Goal: Contribute content: Contribute content

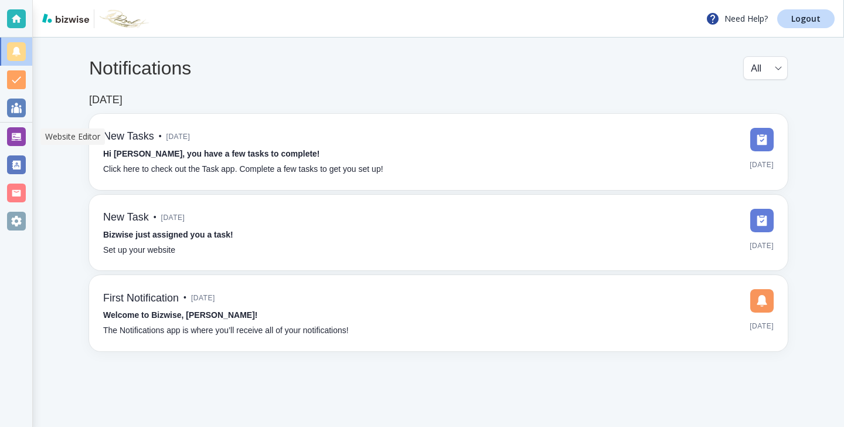
click at [18, 148] on div at bounding box center [16, 137] width 32 height 28
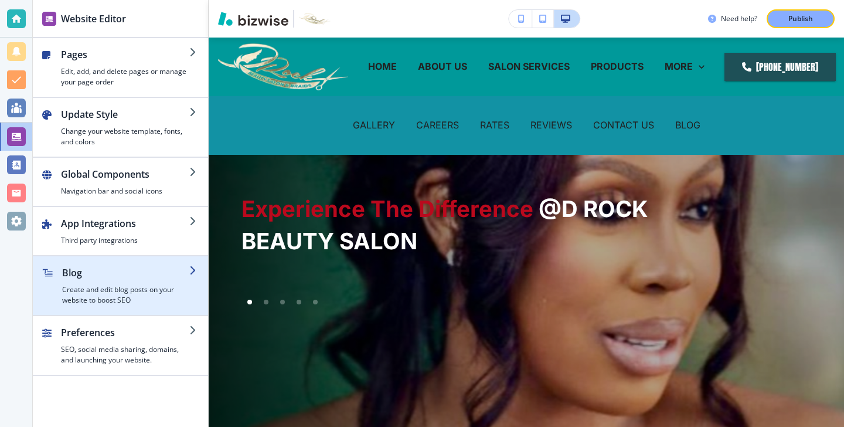
click at [138, 286] on h4 "Create and edit blog posts on your website to boost SEO" at bounding box center [125, 294] width 127 height 21
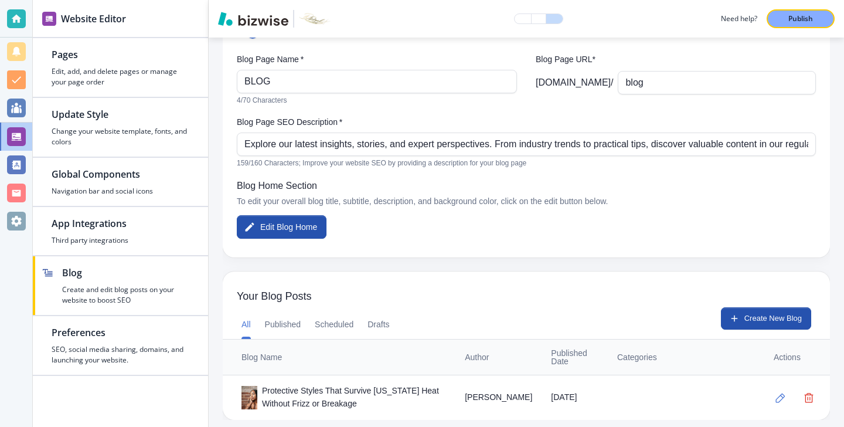
scroll to position [95, 0]
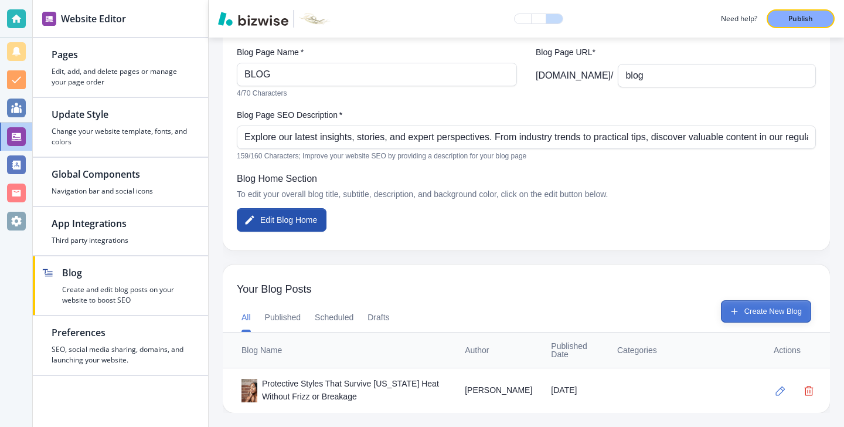
click at [794, 309] on button "Create New Blog" at bounding box center [766, 311] width 90 height 22
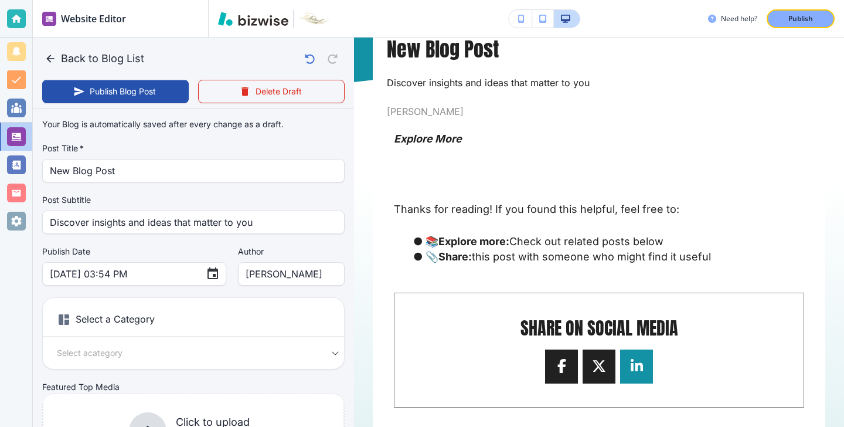
scroll to position [127, 0]
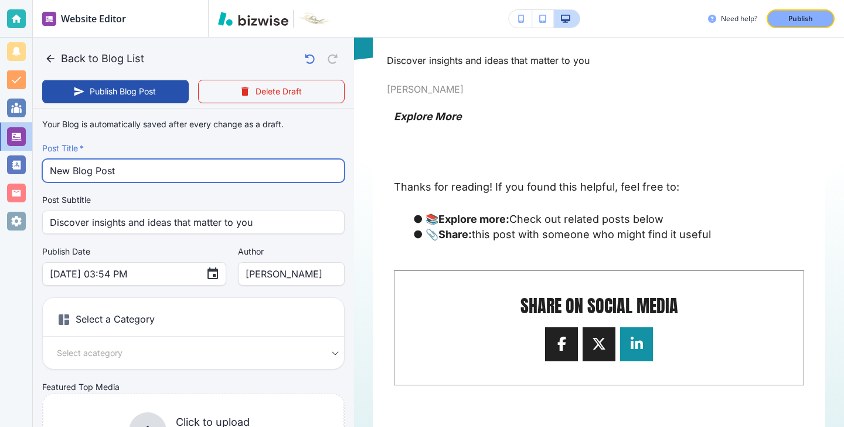
click at [226, 180] on input "New Blog Post" at bounding box center [193, 170] width 287 height 22
click at [226, 179] on input "New Blog Post" at bounding box center [193, 170] width 287 height 22
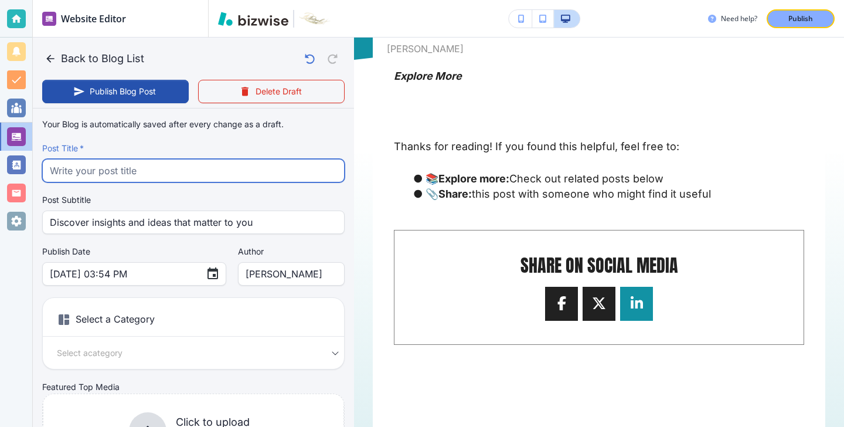
paste input "Kid Friendly Hair Braiding: Stress Free Styles for Busy Parents"
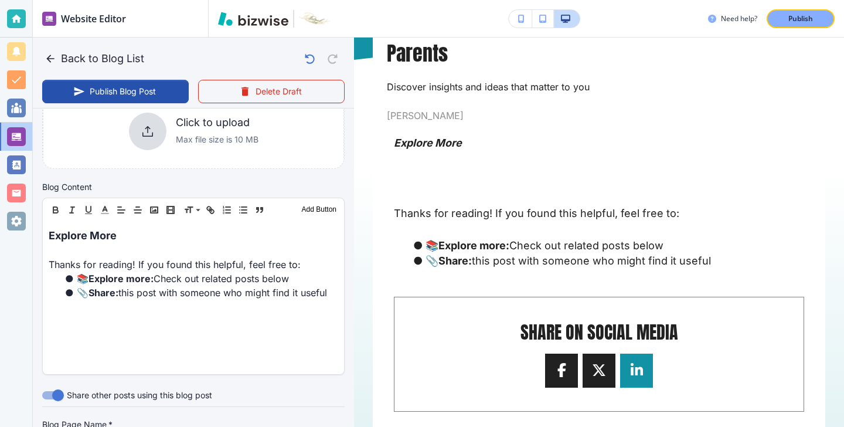
scroll to position [521, 0]
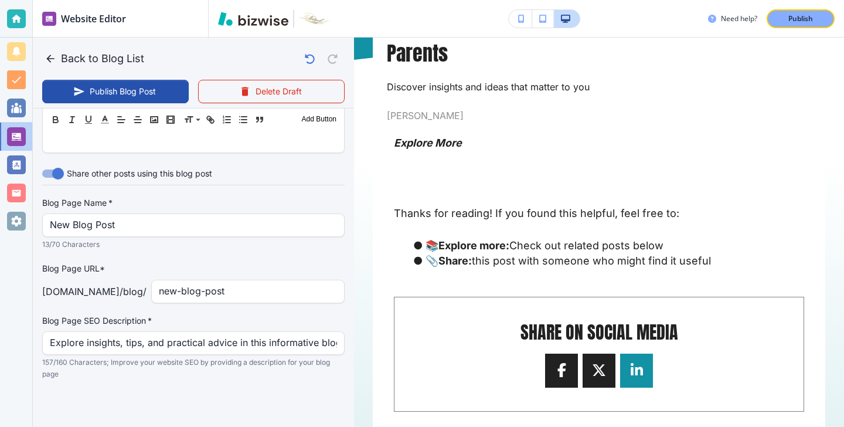
type input "Kid Friendly Hair Braiding: Stress Free Styles for Busy Parents"
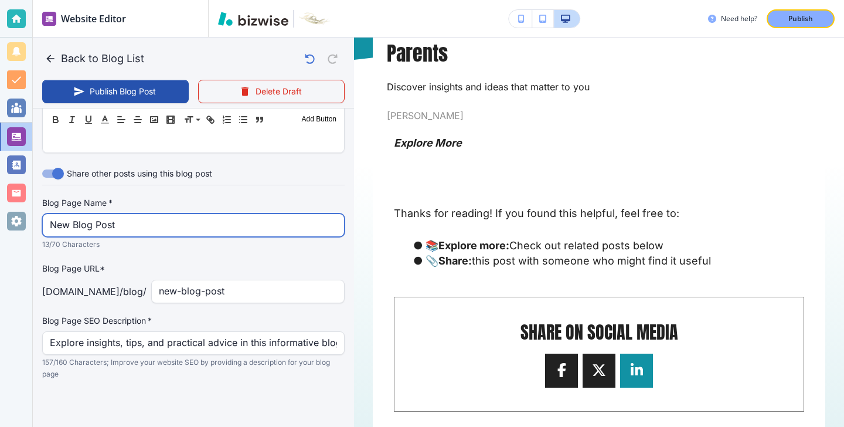
click at [160, 232] on input "New Blog Post" at bounding box center [193, 225] width 287 height 22
click at [160, 231] on input "New Blog Post" at bounding box center [193, 225] width 287 height 22
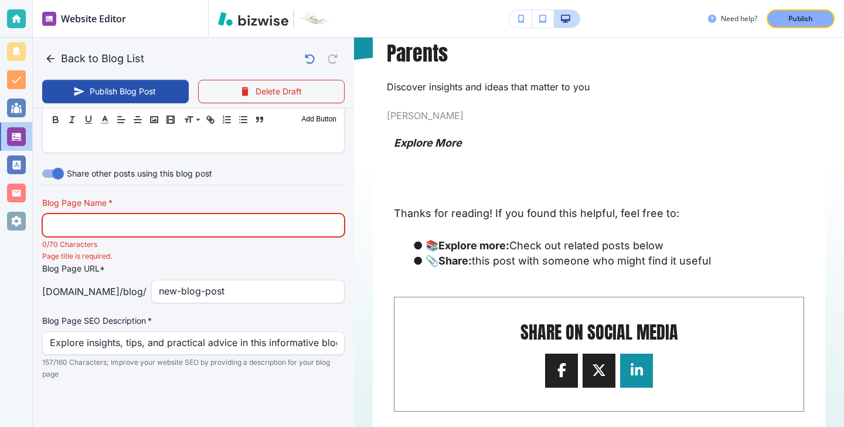
paste input "Kid Friendly Hair Braiding: Stress Free Styles for Busy Parents"
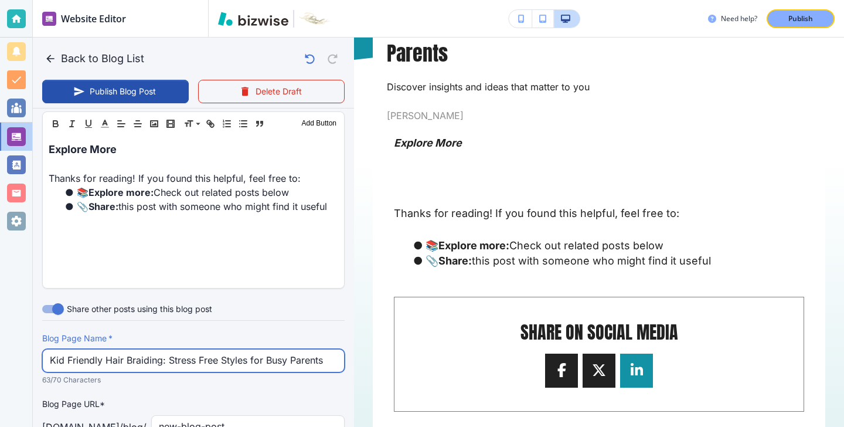
scroll to position [432, 0]
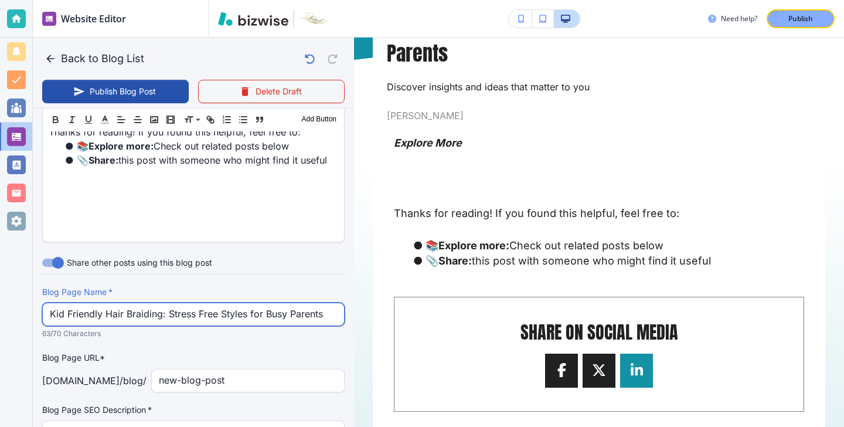
type input "Kid Friendly Hair Braiding: Stress Free Styles for Busy Parents"
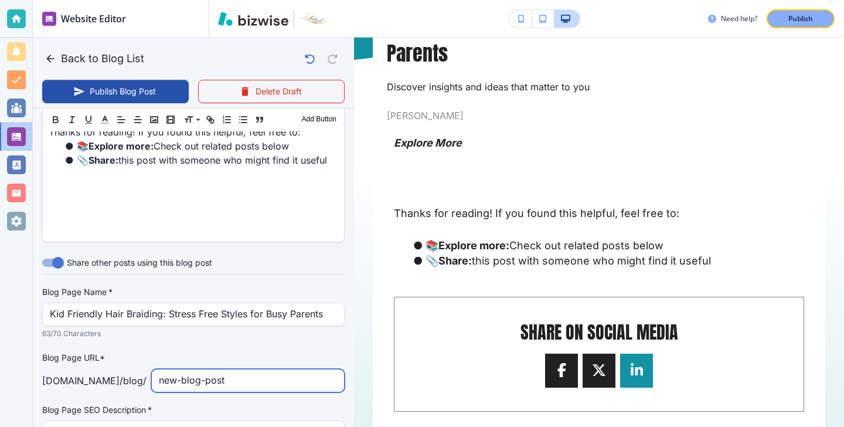
click at [232, 386] on input "new-blog-post" at bounding box center [248, 380] width 178 height 22
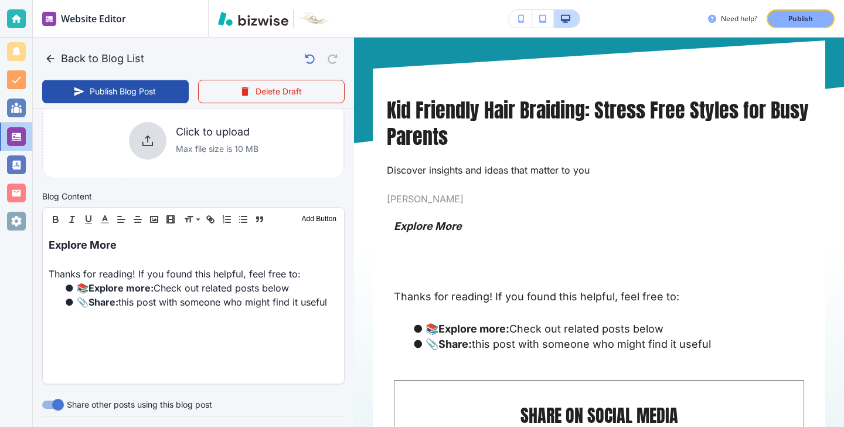
scroll to position [300, 0]
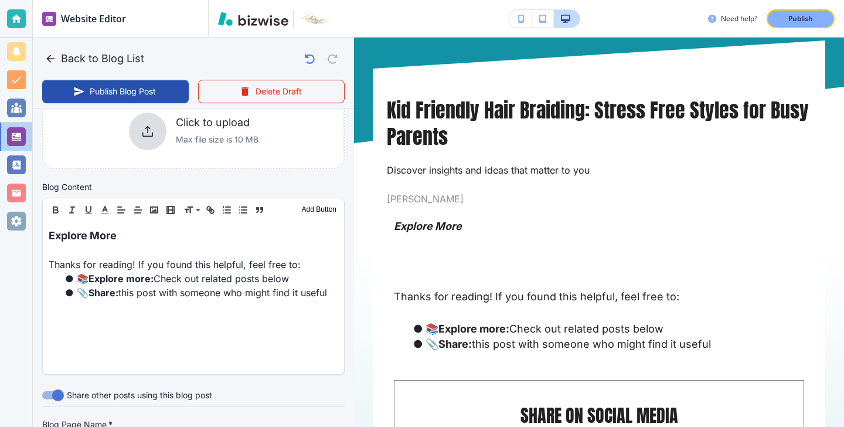
type input "kid-friendly-hair-braiding-stress-free-styles-for-busy-parents"
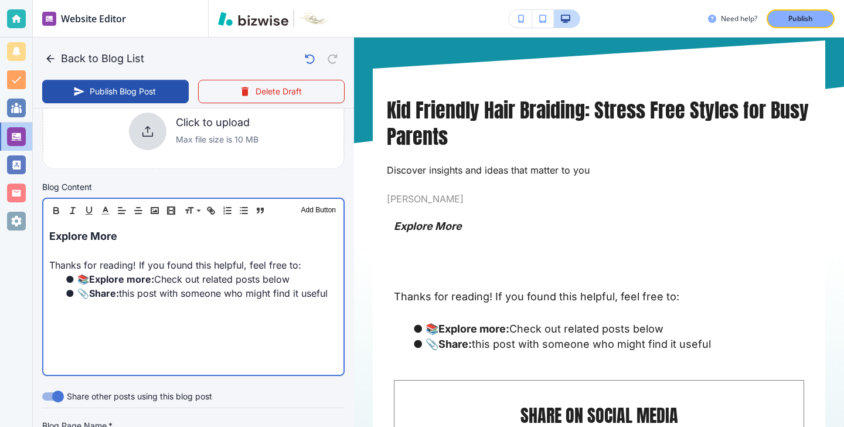
scroll to position [300, 0]
drag, startPoint x: 128, startPoint y: 243, endPoint x: 53, endPoint y: 229, distance: 77.0
click at [53, 229] on div "Explore More Thanks for reading! If you found this helpful, feel free to: 📚 Exp…" at bounding box center [193, 298] width 300 height 152
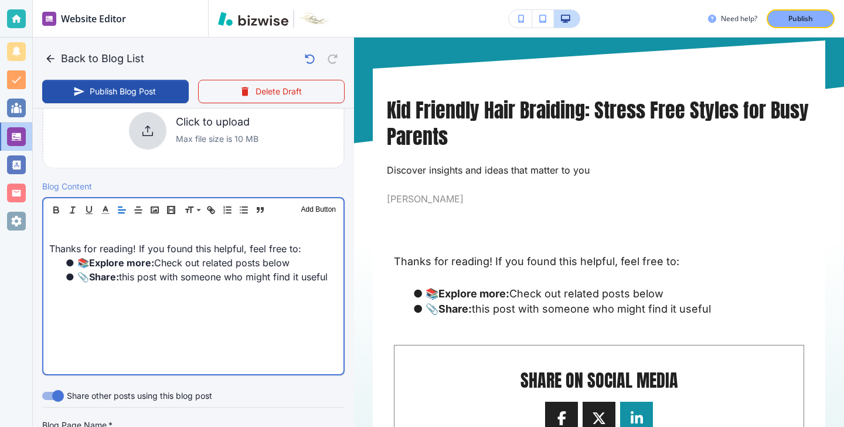
type input "Oct 14, 2025 03:55 PM"
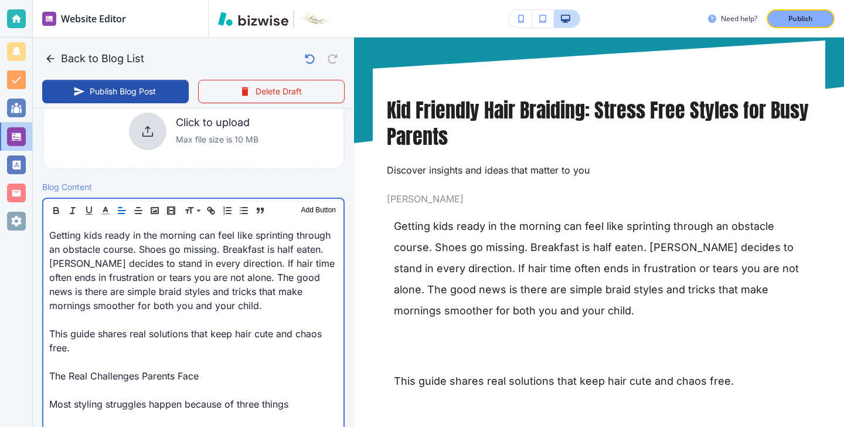
click at [192, 358] on p at bounding box center [193, 362] width 288 height 14
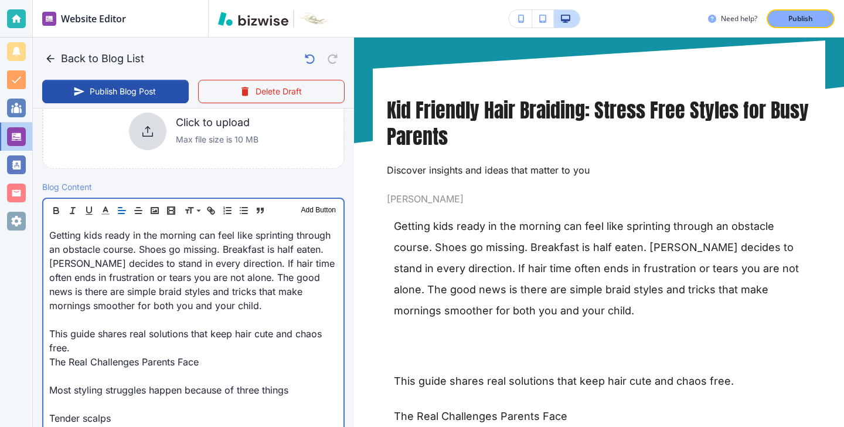
click at [161, 318] on p at bounding box center [193, 320] width 288 height 14
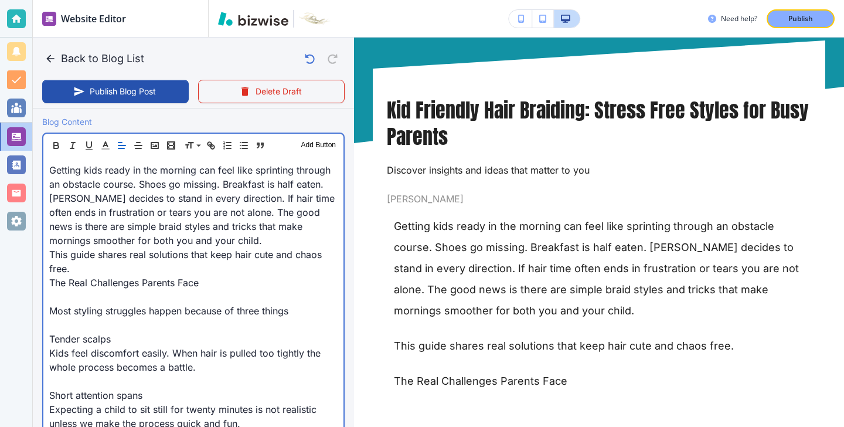
scroll to position [392, 0]
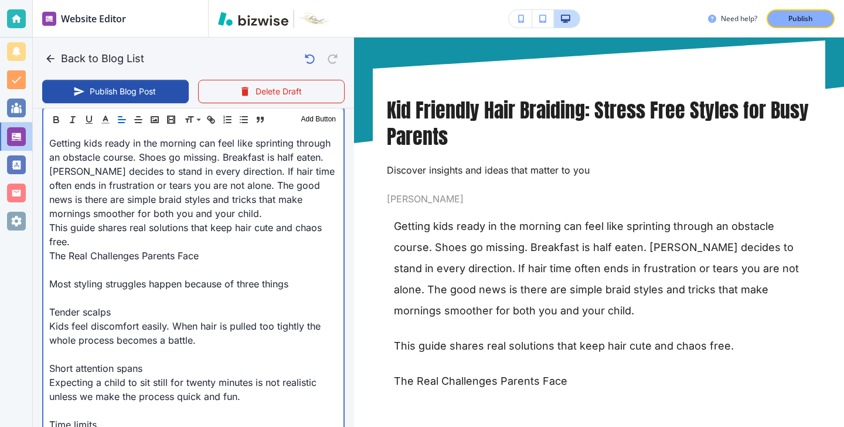
click at [142, 265] on p at bounding box center [193, 270] width 288 height 14
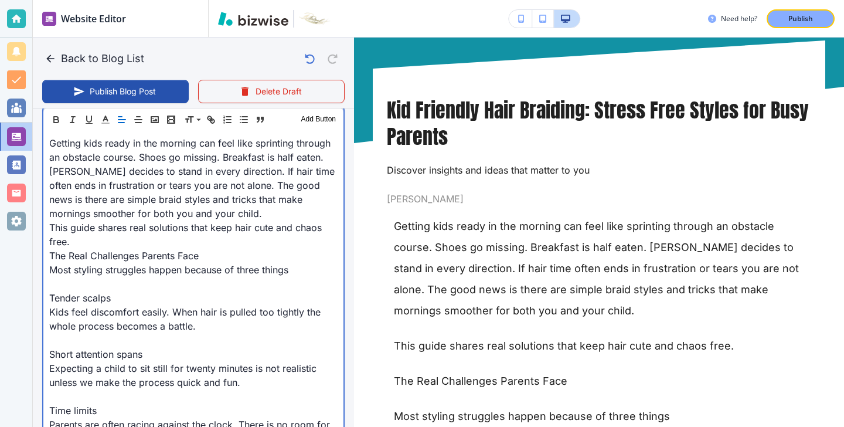
click at [124, 274] on p "Most styling struggles happen because of three things" at bounding box center [193, 270] width 288 height 14
click at [116, 280] on p at bounding box center [193, 284] width 288 height 14
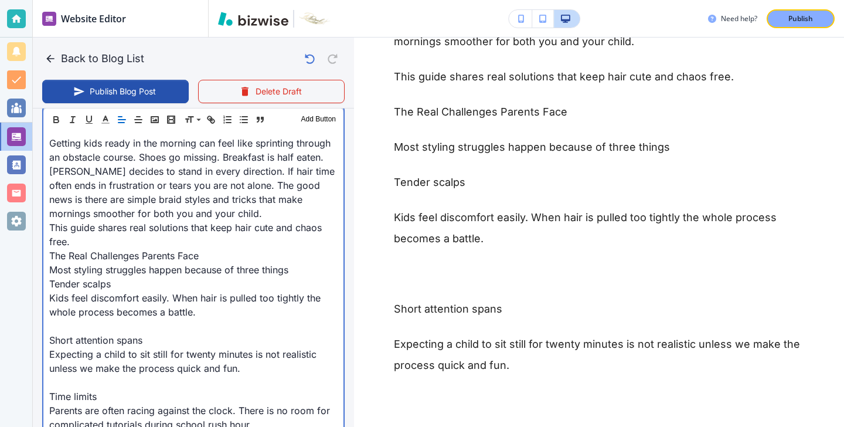
scroll to position [325, 0]
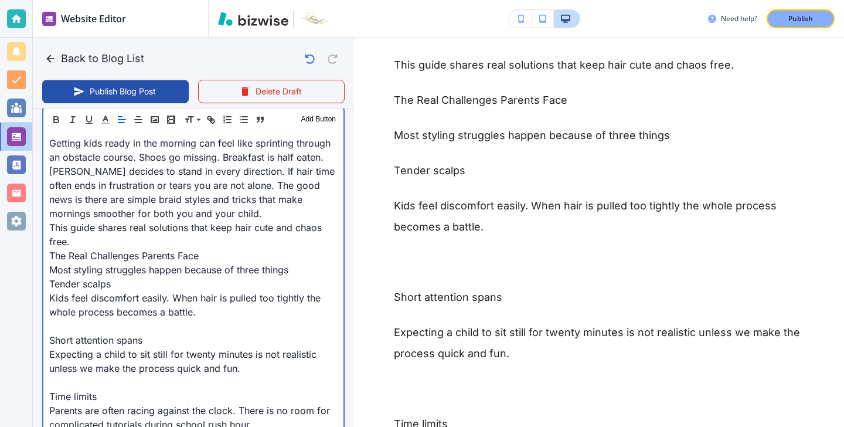
click at [152, 327] on p at bounding box center [193, 326] width 288 height 14
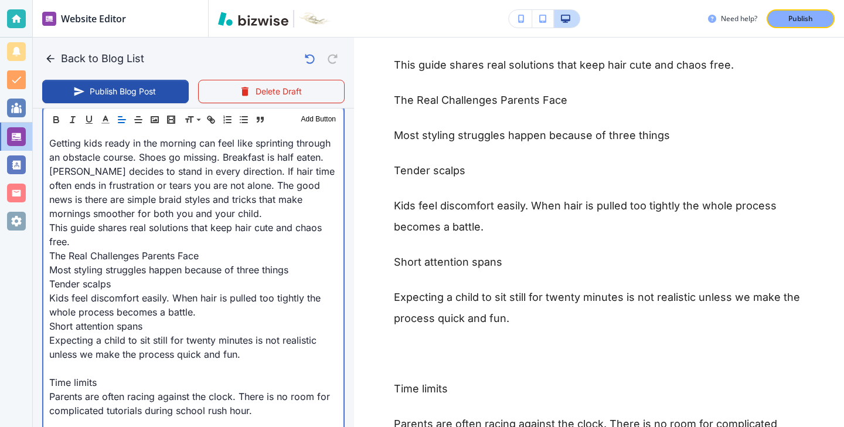
click at [140, 372] on p at bounding box center [193, 368] width 288 height 14
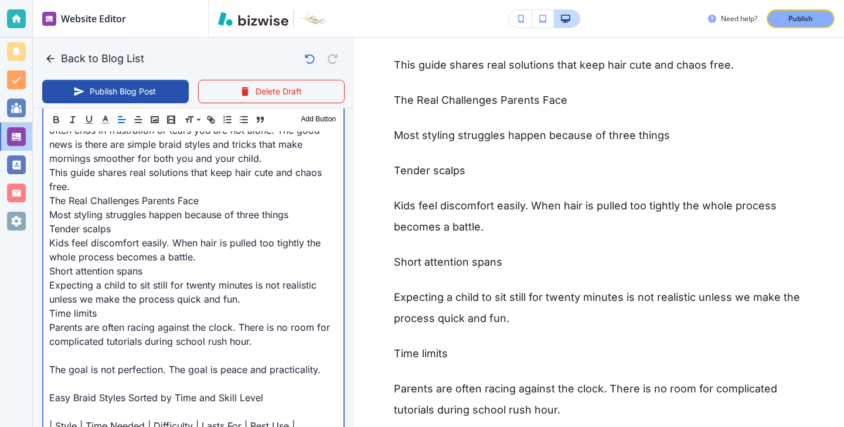
scroll to position [460, 0]
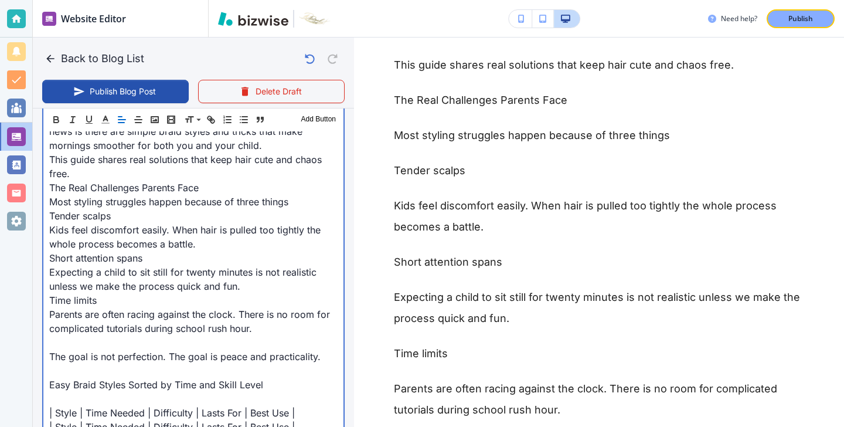
click at [140, 347] on p at bounding box center [193, 342] width 288 height 14
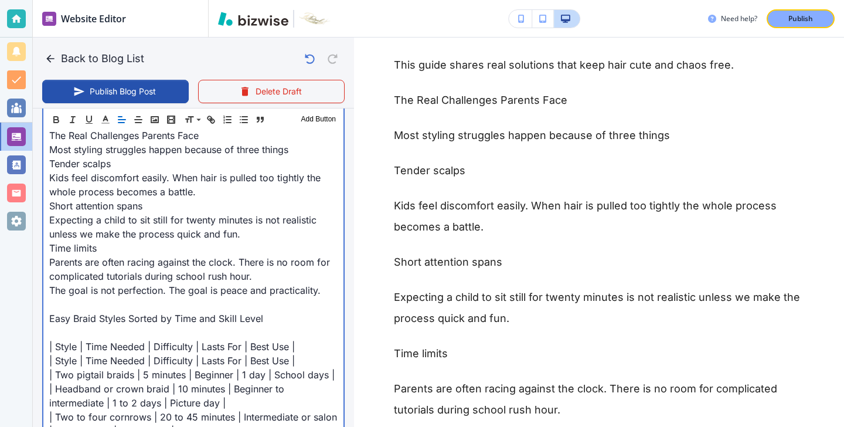
scroll to position [530, 0]
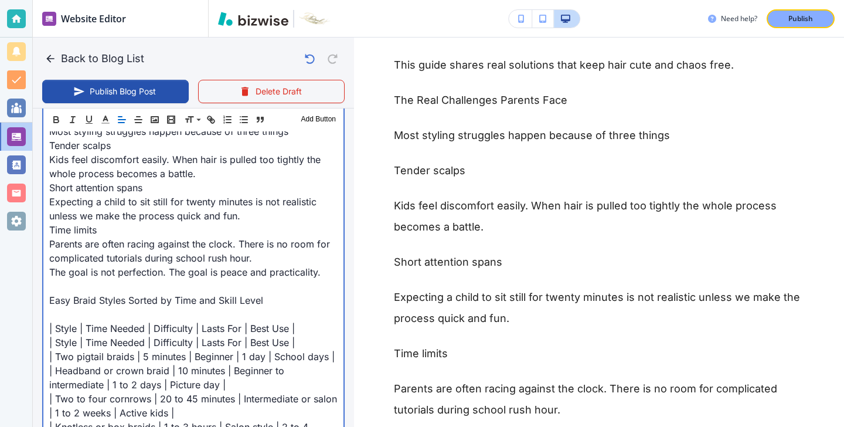
click at [101, 291] on p at bounding box center [193, 286] width 288 height 14
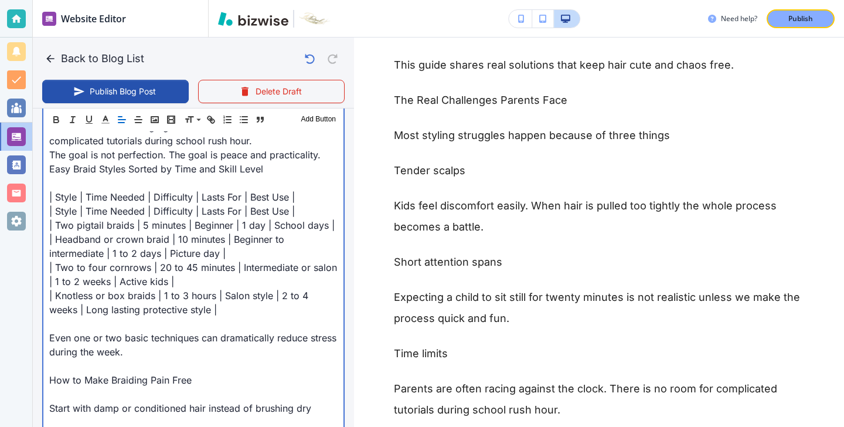
scroll to position [633, 0]
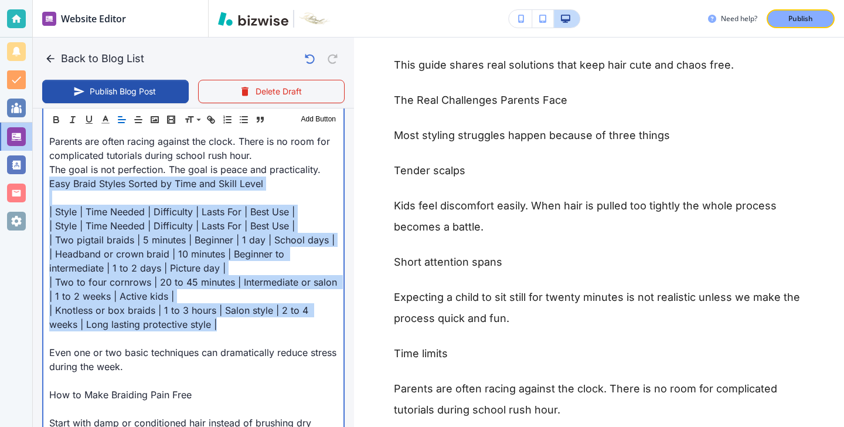
drag, startPoint x: 208, startPoint y: 329, endPoint x: 39, endPoint y: 185, distance: 222.1
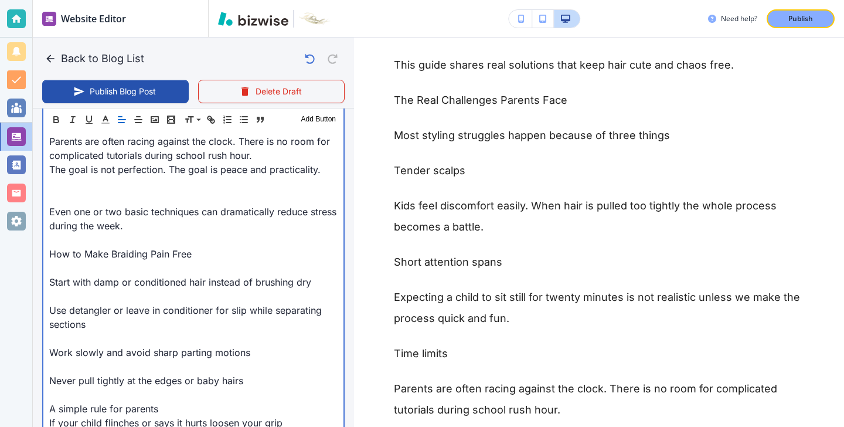
click at [59, 196] on p at bounding box center [193, 198] width 288 height 14
click at [59, 197] on p at bounding box center [193, 198] width 288 height 14
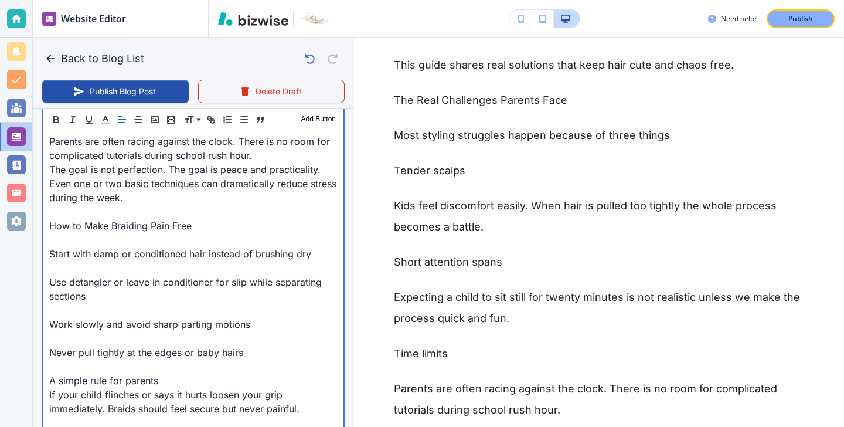
click at [55, 213] on p at bounding box center [193, 212] width 288 height 14
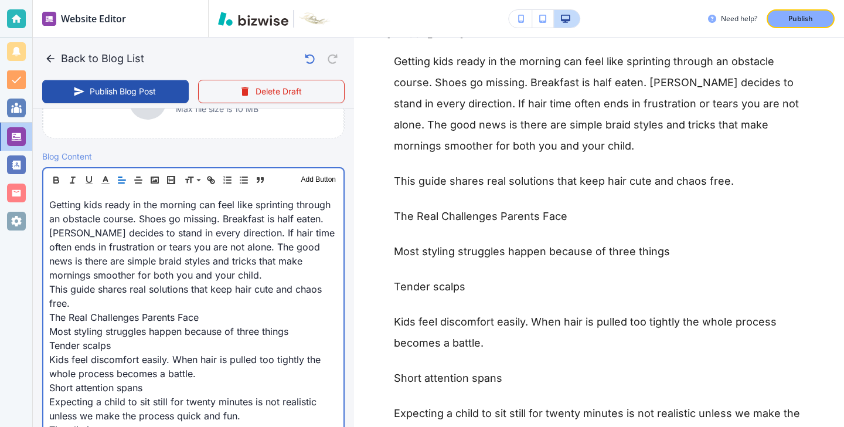
scroll to position [347, 0]
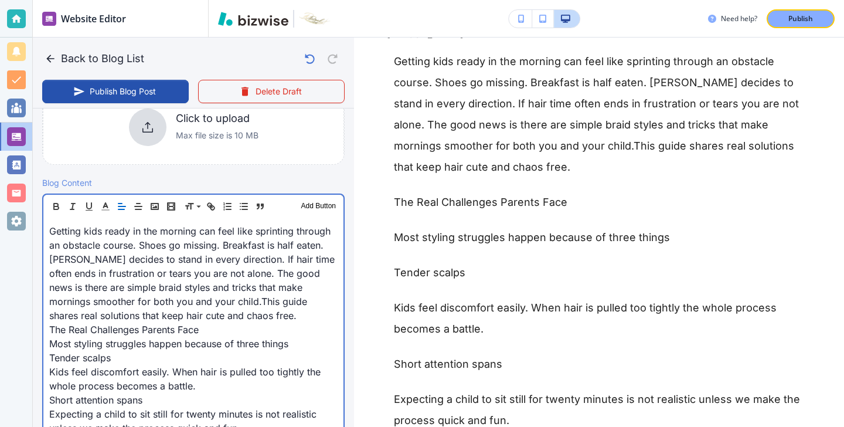
scroll to position [314, 0]
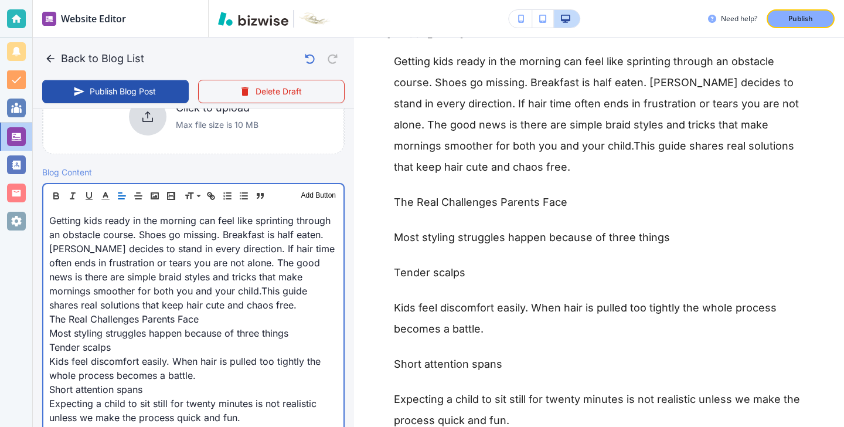
click at [195, 323] on p "The Real Challenges Parents Face" at bounding box center [193, 319] width 288 height 14
click at [208, 323] on p "The Real Challenges Parents Face" at bounding box center [193, 319] width 288 height 14
click at [209, 341] on p "Tender scalps" at bounding box center [193, 347] width 288 height 14
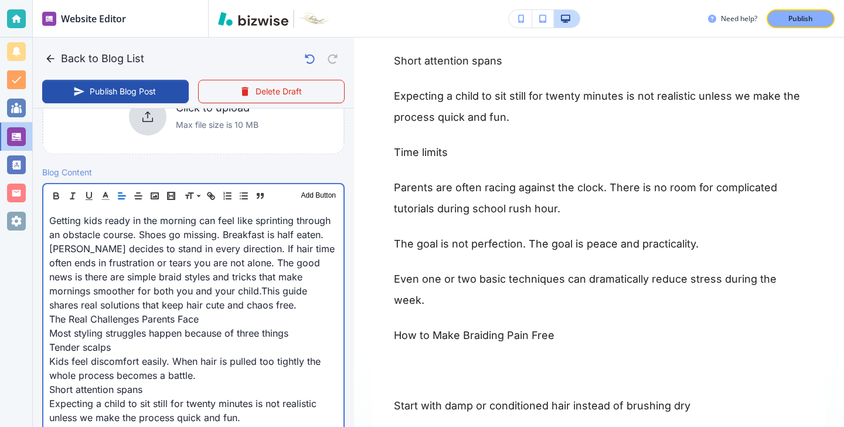
scroll to position [573, 0]
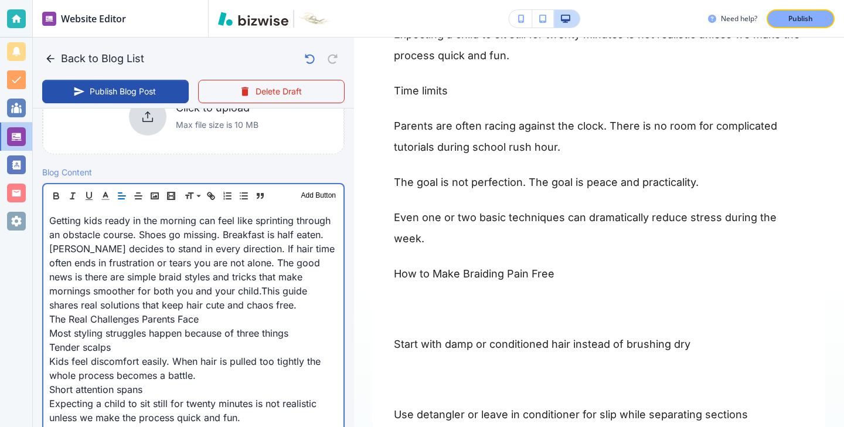
click at [282, 336] on p "Most styling struggles happen because of three things" at bounding box center [193, 333] width 288 height 14
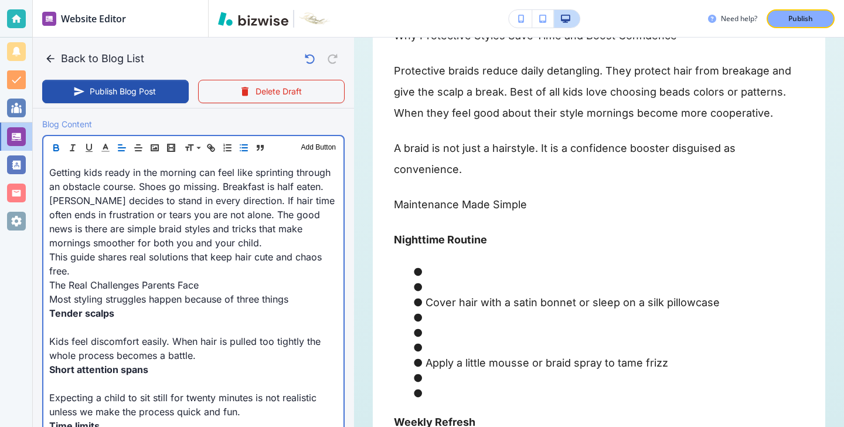
scroll to position [398, 0]
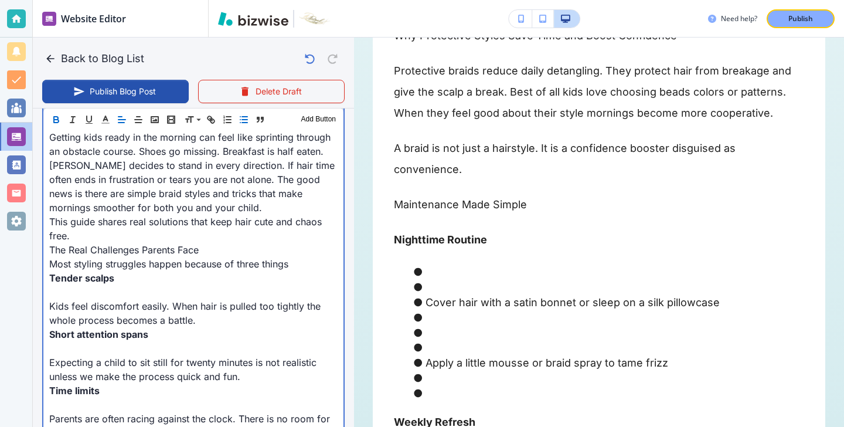
click at [122, 291] on p at bounding box center [193, 292] width 288 height 14
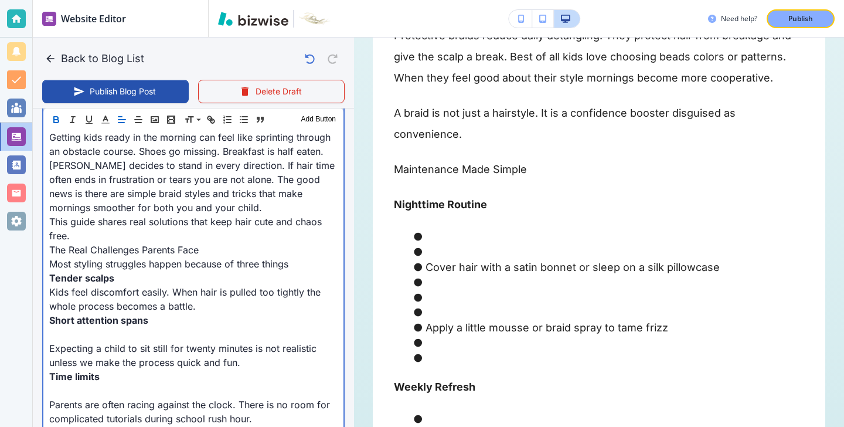
click at [89, 331] on p at bounding box center [193, 334] width 288 height 14
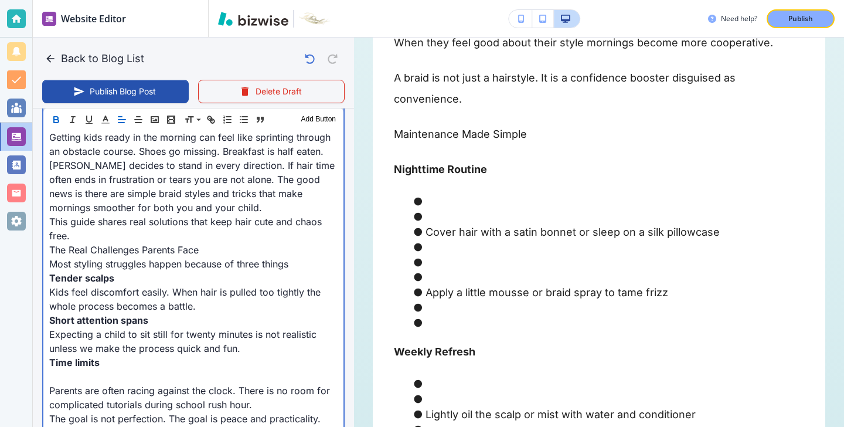
click at [72, 376] on p at bounding box center [193, 376] width 288 height 14
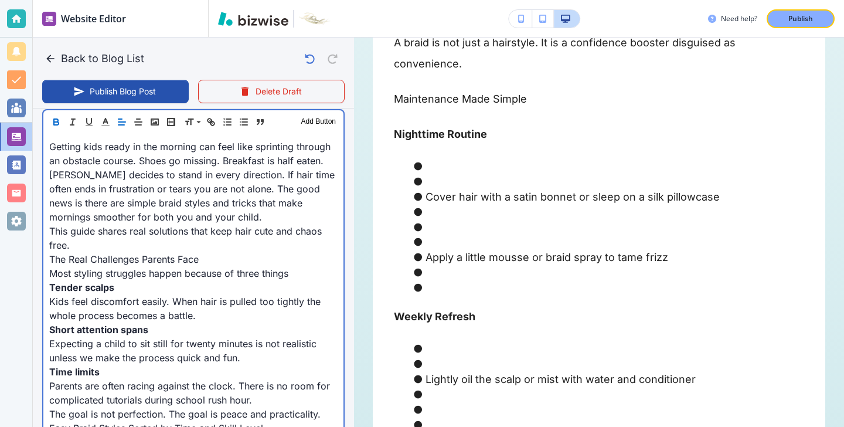
scroll to position [389, 0]
drag, startPoint x: 213, startPoint y: 263, endPoint x: 43, endPoint y: 261, distance: 170.1
click at [93, 257] on p "The Real Challenges Parents Face" at bounding box center [193, 259] width 288 height 14
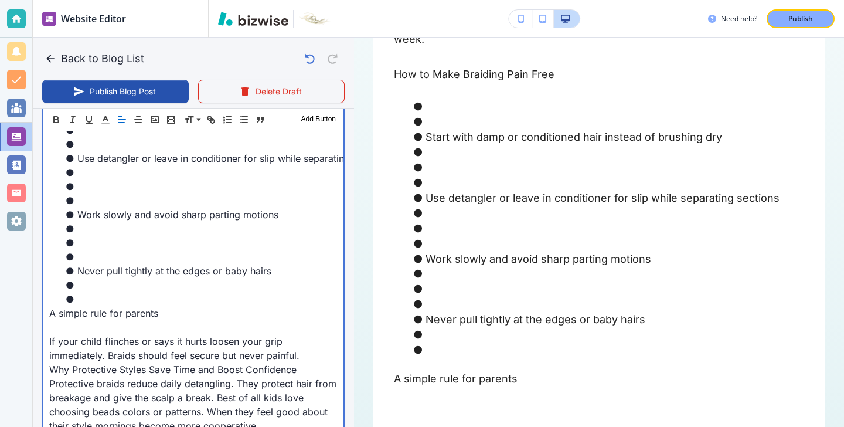
scroll to position [1031, 0]
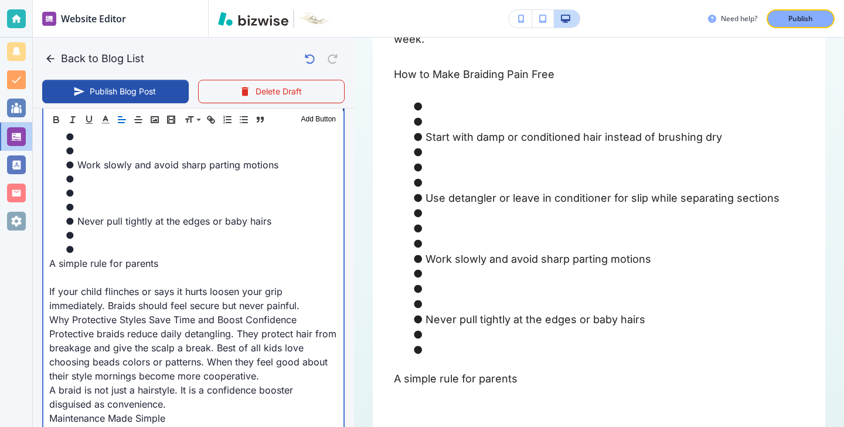
click at [162, 245] on li at bounding box center [200, 249] width 274 height 14
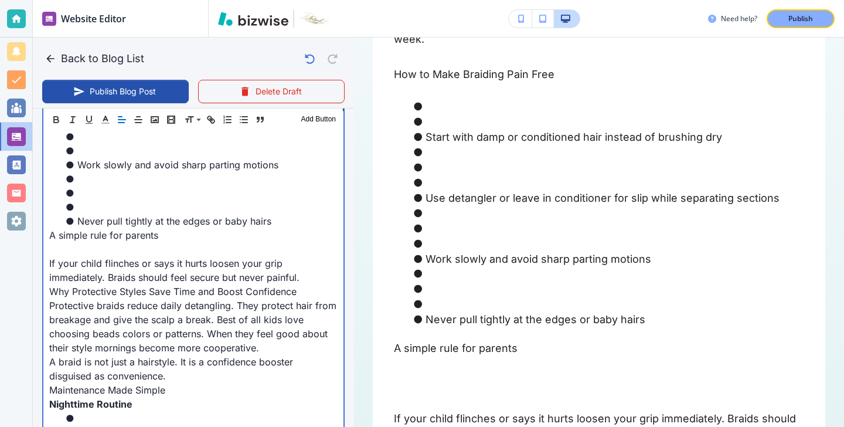
click at [117, 211] on li at bounding box center [200, 207] width 274 height 14
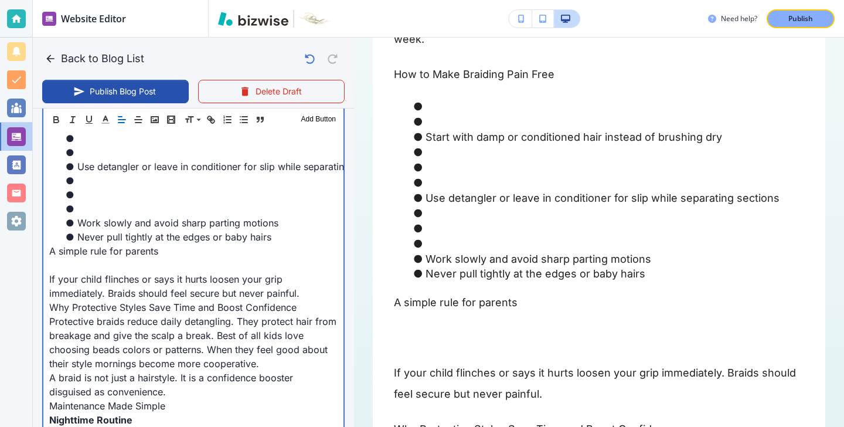
scroll to position [965, 0]
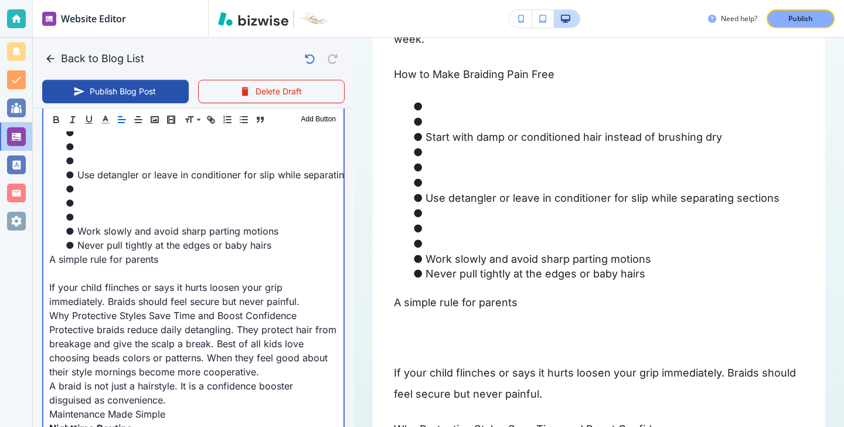
click at [113, 215] on li at bounding box center [200, 217] width 274 height 14
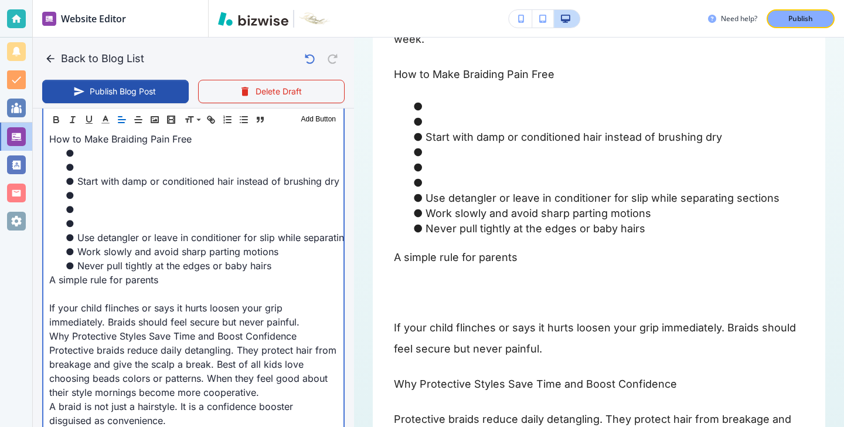
scroll to position [888, 0]
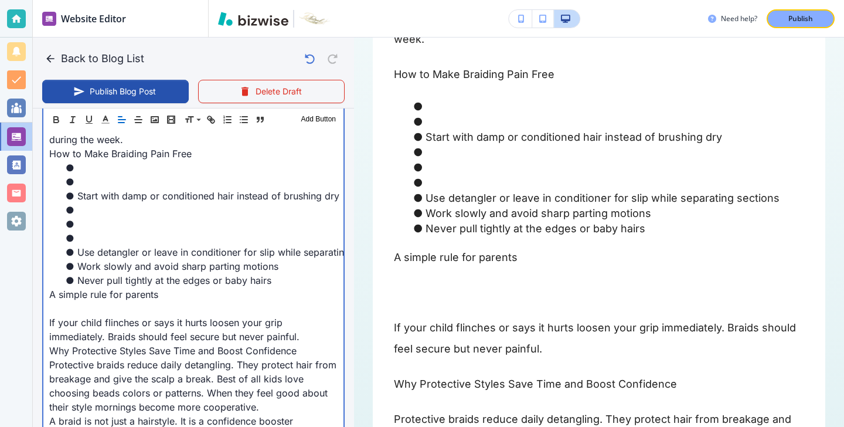
click at [86, 236] on li at bounding box center [200, 238] width 274 height 14
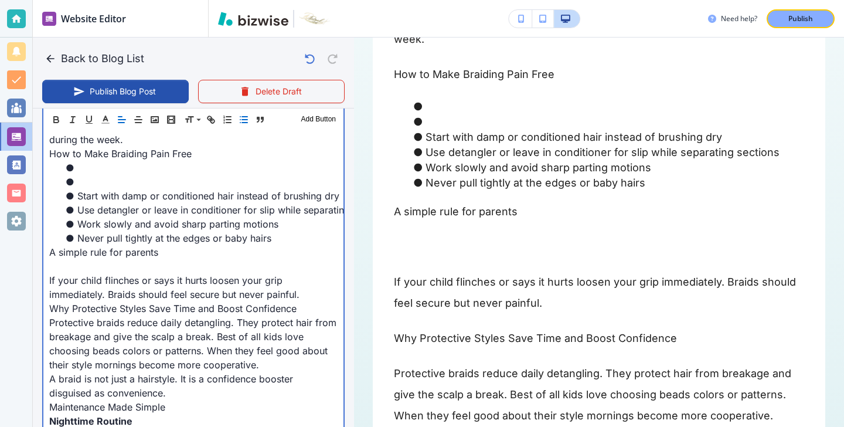
click at [242, 181] on li at bounding box center [200, 182] width 274 height 14
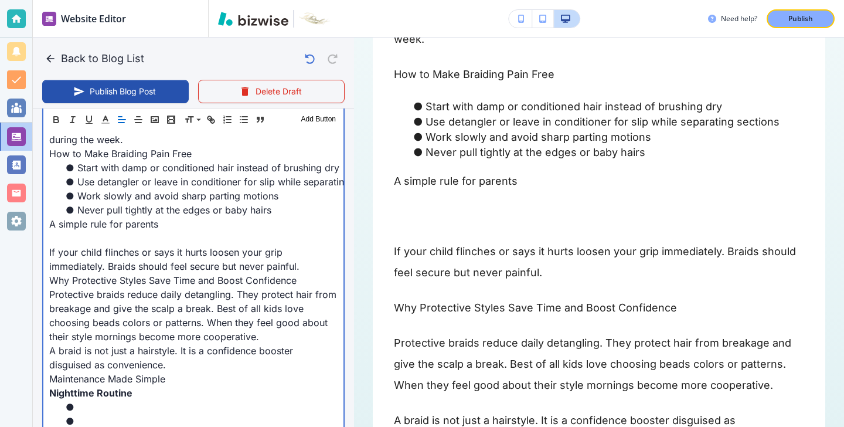
click at [160, 247] on p "If your child flinches or says it hurts loosen your grip immediately. Braids sh…" at bounding box center [193, 259] width 288 height 28
click at [154, 239] on p at bounding box center [193, 238] width 288 height 14
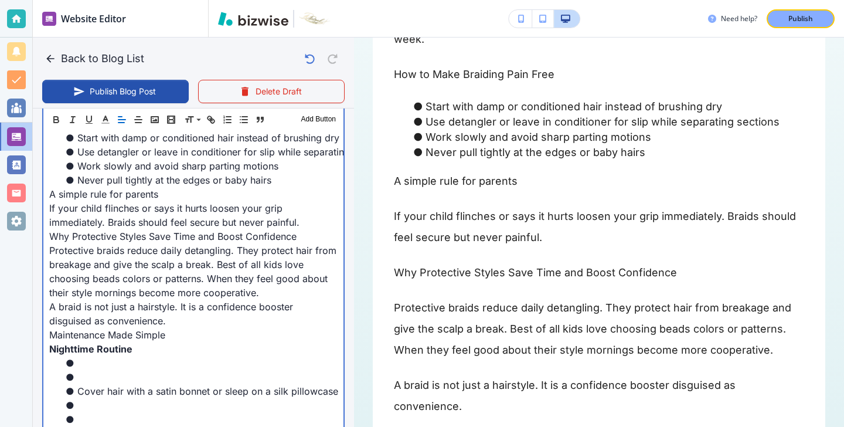
scroll to position [922, 0]
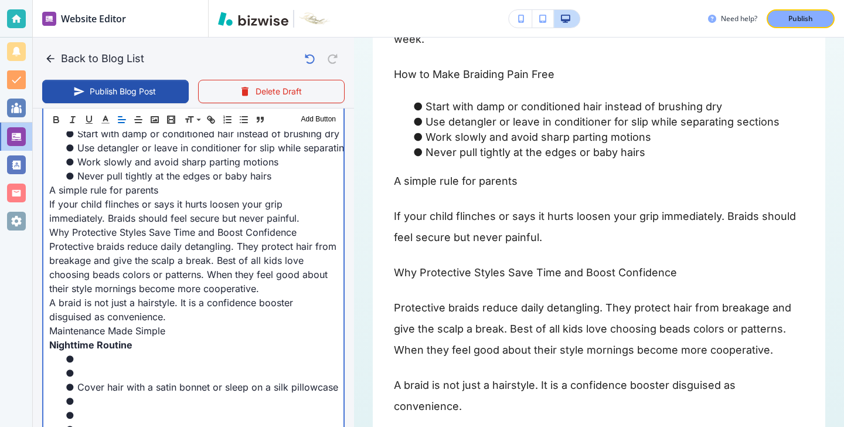
click at [139, 372] on li at bounding box center [200, 373] width 274 height 14
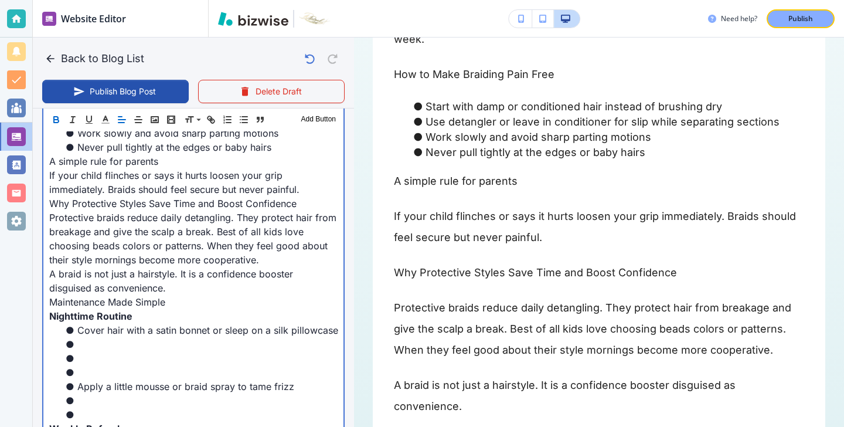
scroll to position [979, 0]
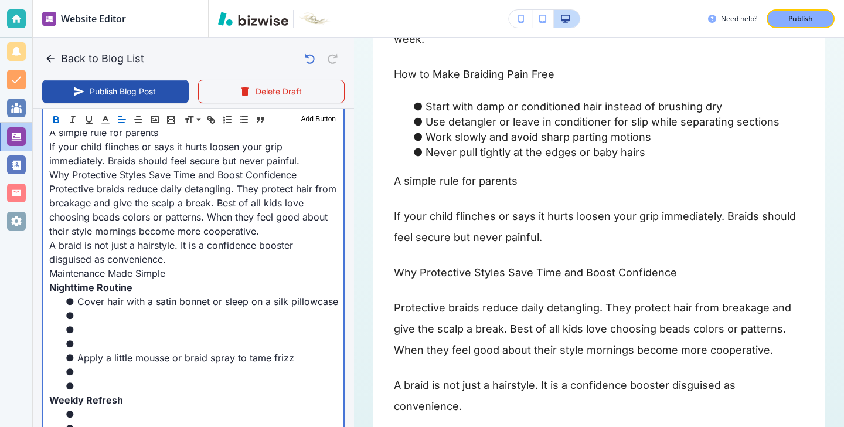
click at [96, 354] on li "Apply a little mousse or braid spray to tame frizz" at bounding box center [200, 358] width 274 height 14
click at [96, 337] on li at bounding box center [200, 344] width 274 height 14
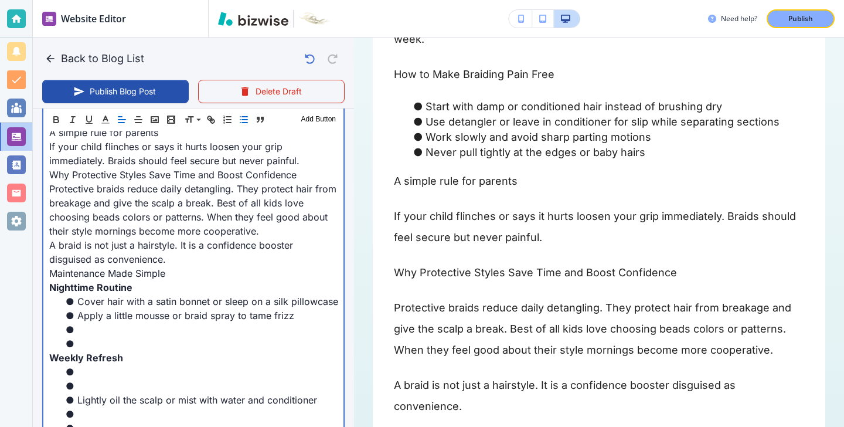
click at [77, 347] on li at bounding box center [200, 344] width 274 height 14
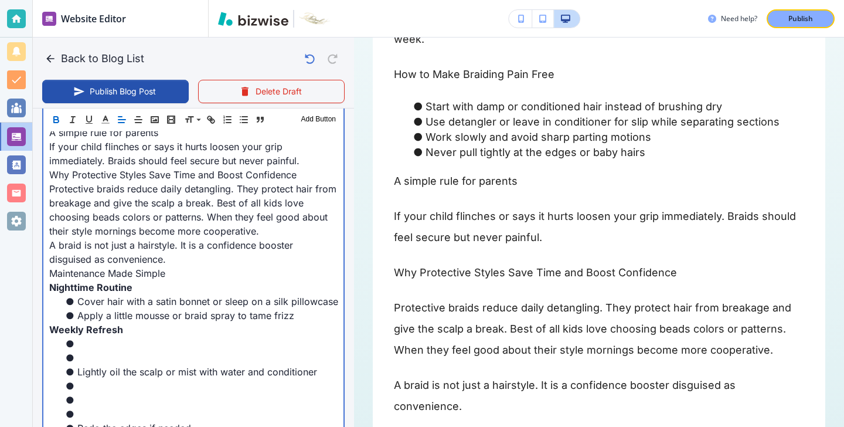
click at [77, 352] on li at bounding box center [200, 358] width 274 height 14
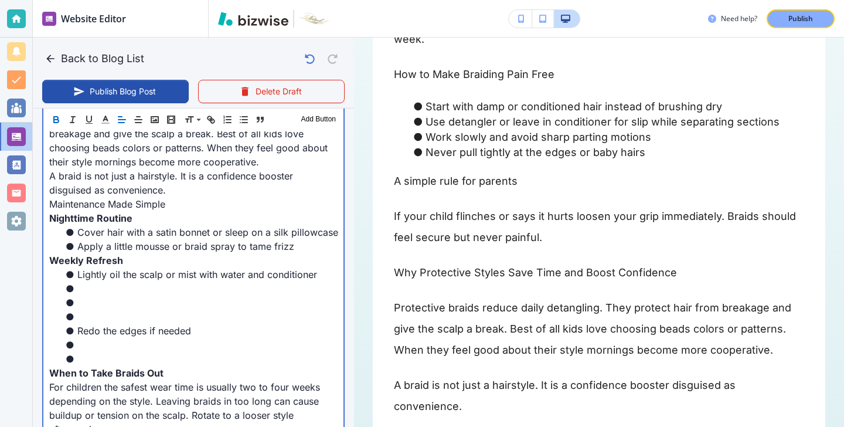
scroll to position [1065, 0]
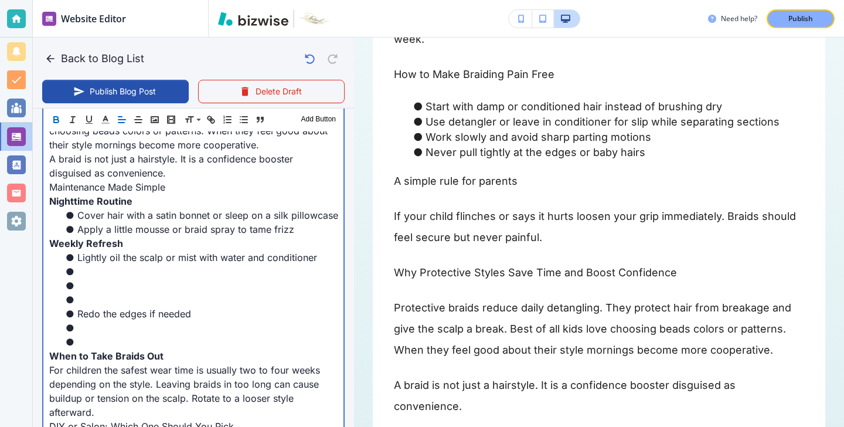
click at [89, 307] on li "Redo the edges if needed" at bounding box center [200, 314] width 274 height 14
click at [89, 306] on li at bounding box center [200, 300] width 274 height 14
click at [91, 307] on li "Redo the edges if needed" at bounding box center [200, 314] width 274 height 14
click at [101, 289] on li at bounding box center [200, 286] width 274 height 14
click at [94, 304] on li at bounding box center [200, 300] width 274 height 14
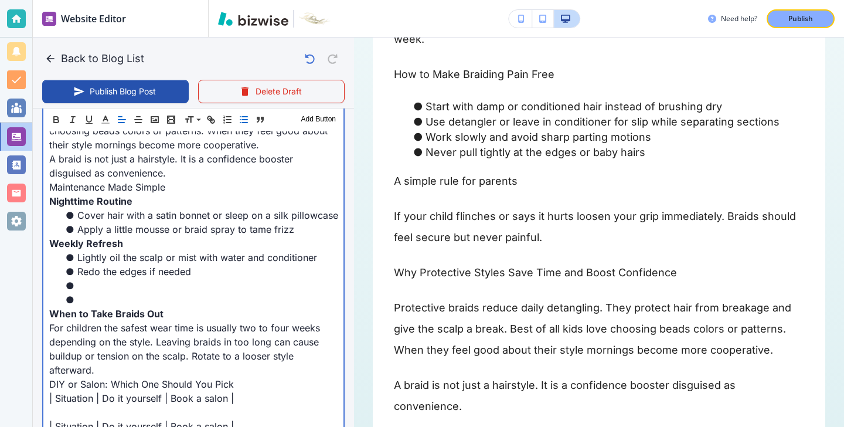
click at [75, 310] on strong "When to Take Braids Out" at bounding box center [106, 314] width 114 height 12
click at [80, 303] on li at bounding box center [200, 300] width 274 height 14
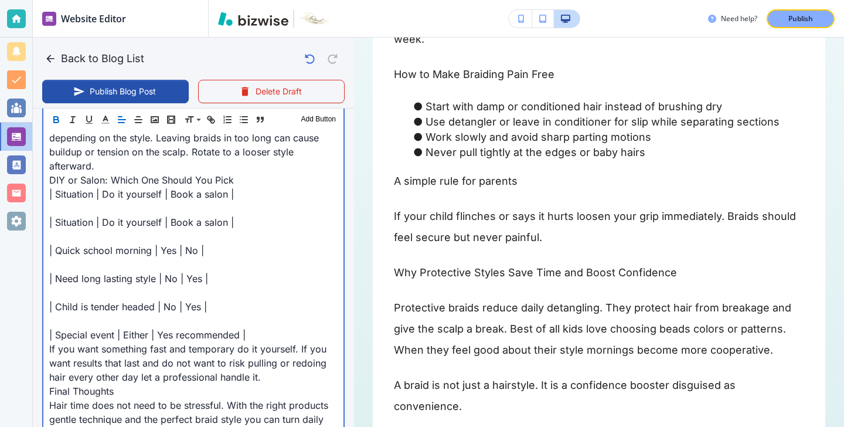
scroll to position [1229, 0]
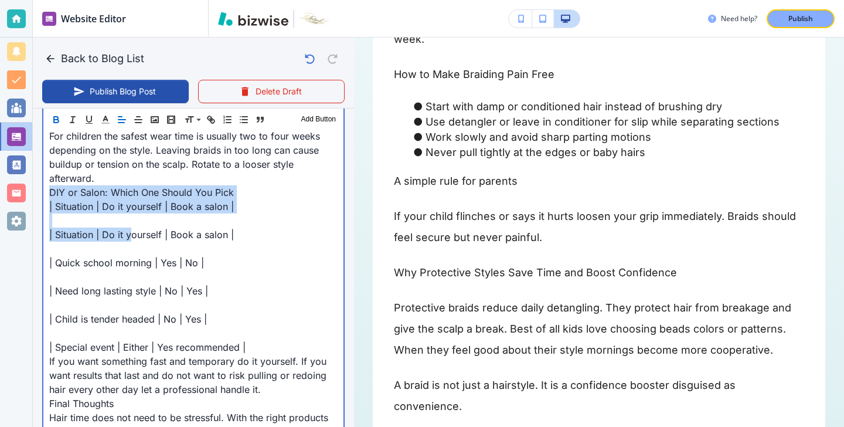
drag, startPoint x: 49, startPoint y: 189, endPoint x: 127, endPoint y: 231, distance: 88.2
click at [127, 231] on p "| Situation | Do it yourself | Book a salon |" at bounding box center [193, 235] width 288 height 14
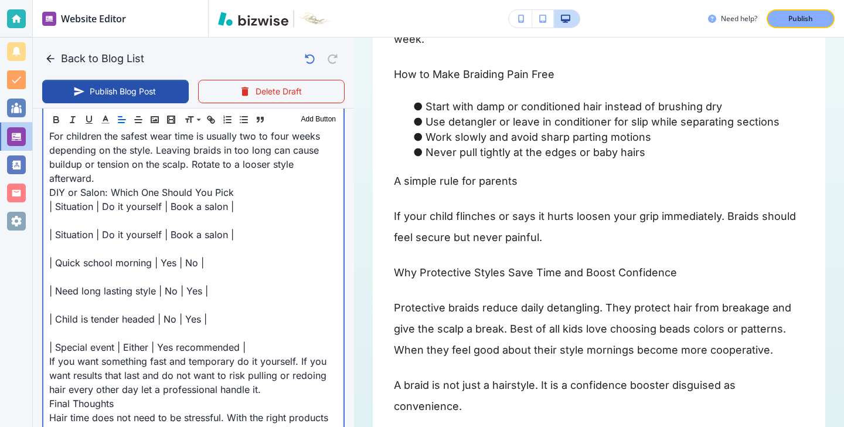
click at [101, 220] on p at bounding box center [193, 220] width 288 height 14
drag, startPoint x: 232, startPoint y: 236, endPoint x: 52, endPoint y: 229, distance: 180.2
click at [52, 229] on p "| Situation | Do it yourself | Book a salon |" at bounding box center [193, 235] width 288 height 14
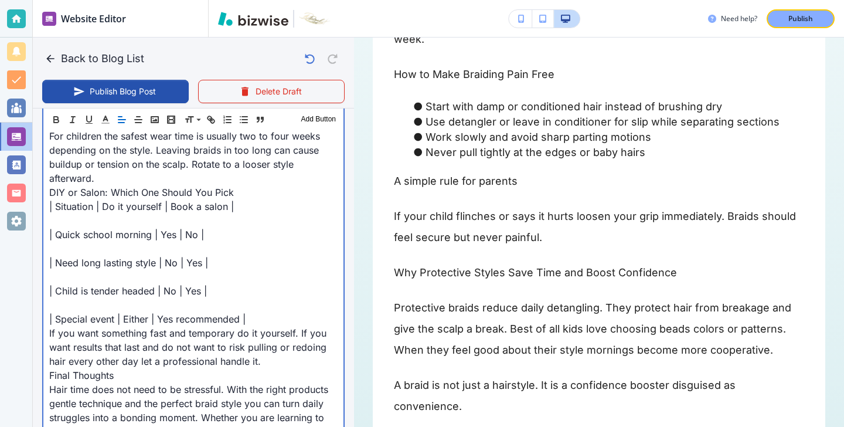
click at [65, 229] on p "| Quick school morning | Yes | No |" at bounding box center [193, 235] width 288 height 14
click at [66, 220] on p at bounding box center [193, 220] width 288 height 14
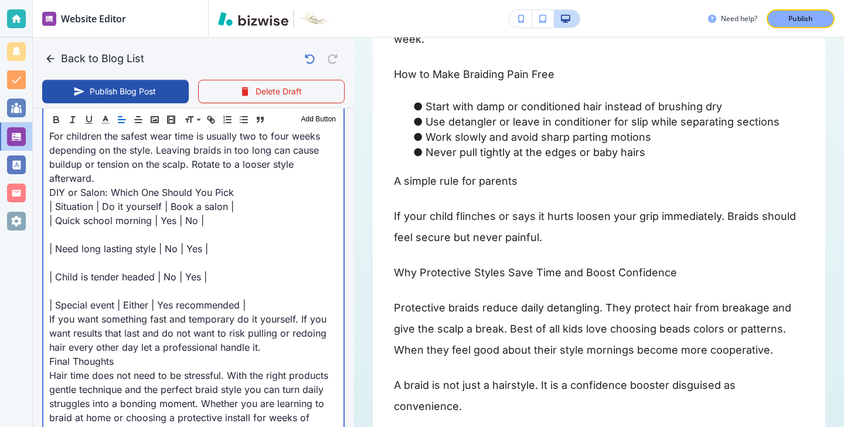
click at [99, 230] on p at bounding box center [193, 235] width 288 height 14
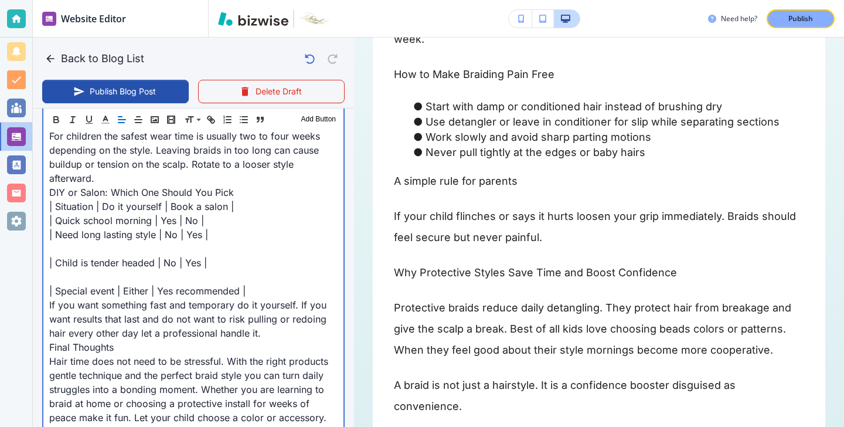
click at [100, 235] on p "| Need long lasting style | No | Yes |" at bounding box center [193, 235] width 288 height 14
click at [98, 249] on p at bounding box center [193, 249] width 288 height 14
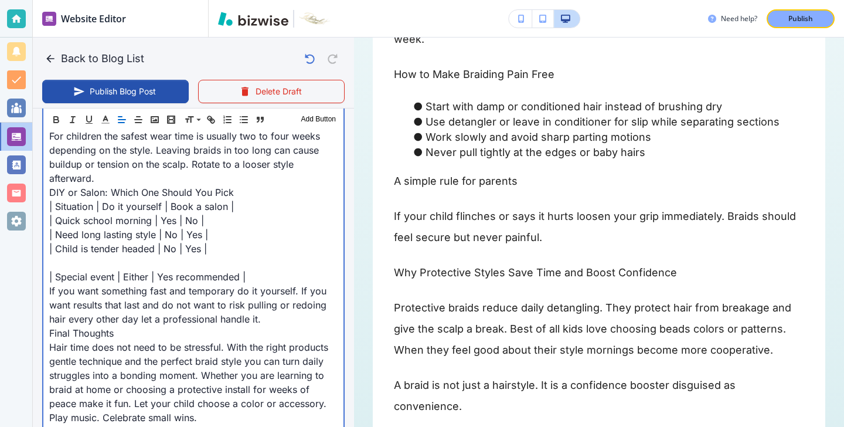
click at [75, 263] on p at bounding box center [193, 263] width 288 height 14
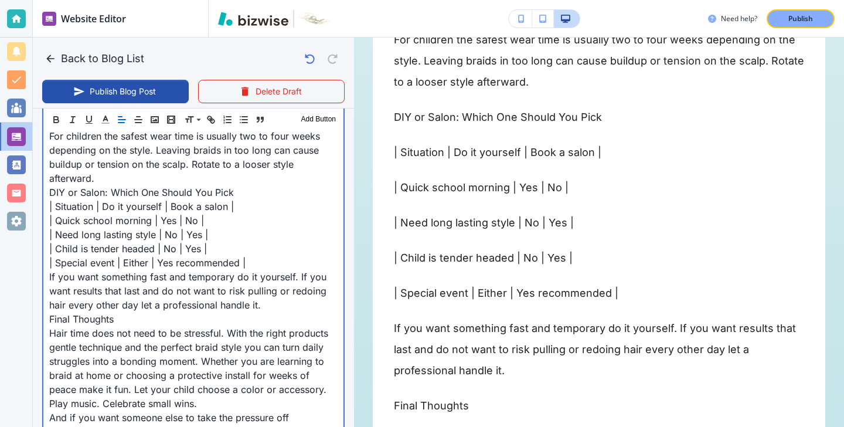
scroll to position [1885, 0]
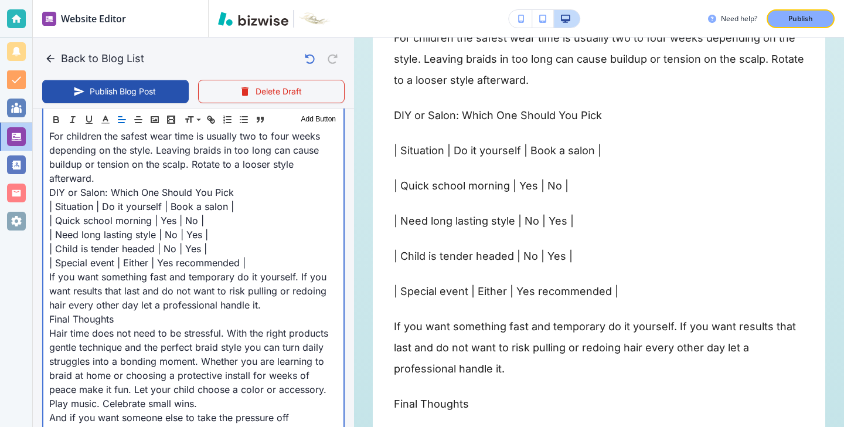
click at [185, 317] on p "Final Thoughts" at bounding box center [193, 319] width 288 height 14
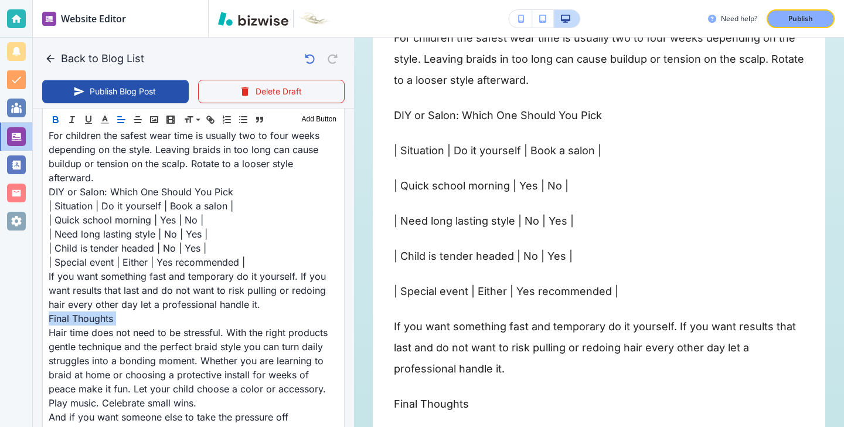
click at [56, 120] on icon "button" at bounding box center [55, 119] width 11 height 11
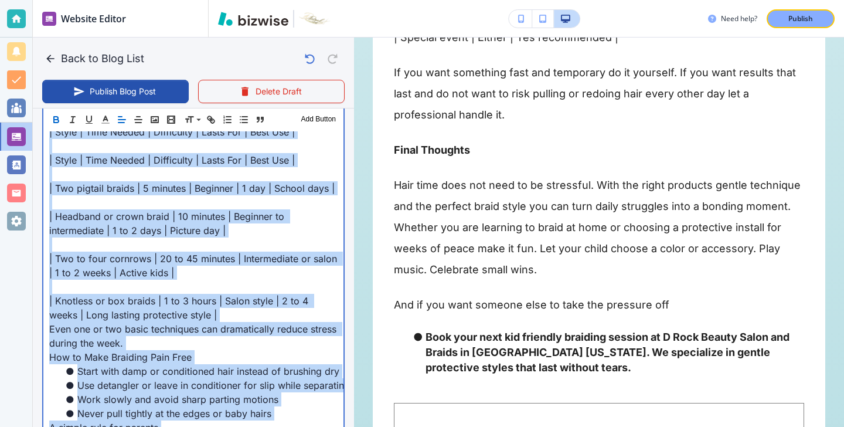
scroll to position [712, 0]
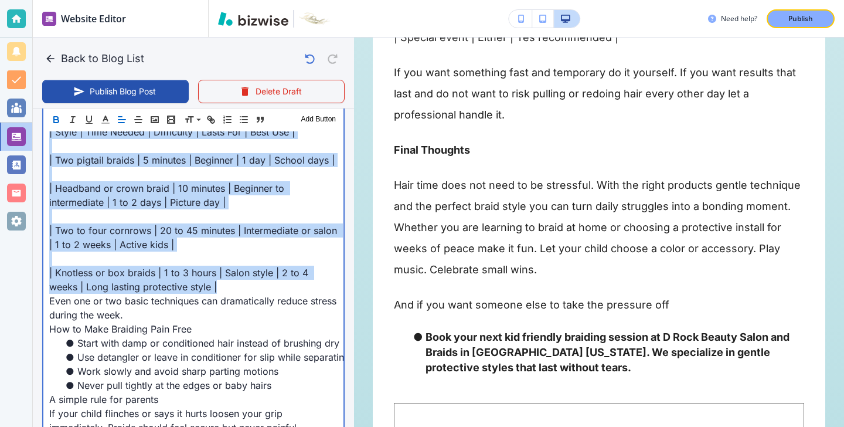
drag, startPoint x: 50, startPoint y: 230, endPoint x: 223, endPoint y: 281, distance: 180.3
click at [223, 281] on div "Getting kids ready in the morning can feel like sprinting through an obstacle c…" at bounding box center [193, 385] width 300 height 1152
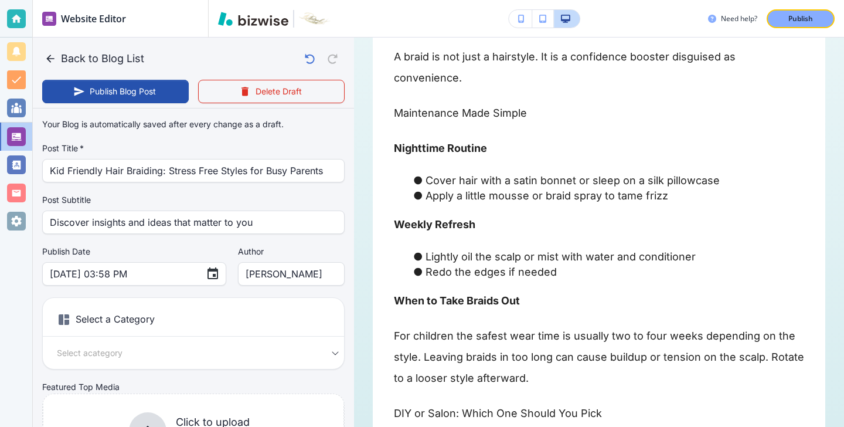
scroll to position [249, 0]
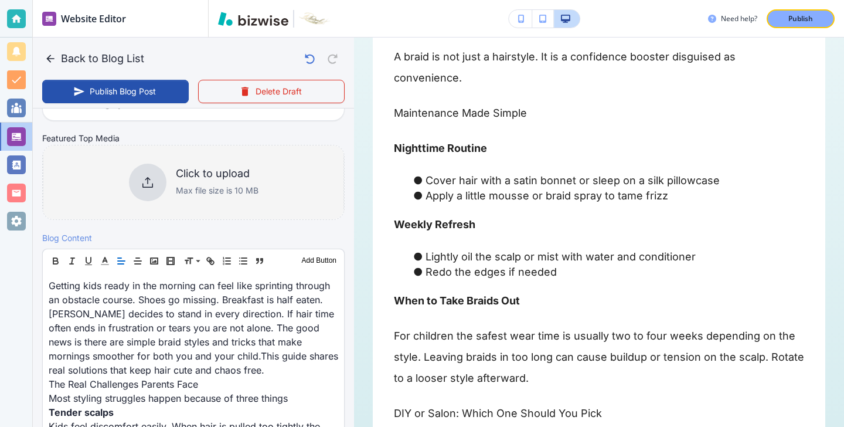
click at [213, 179] on h6 "Click to upload" at bounding box center [217, 173] width 83 height 13
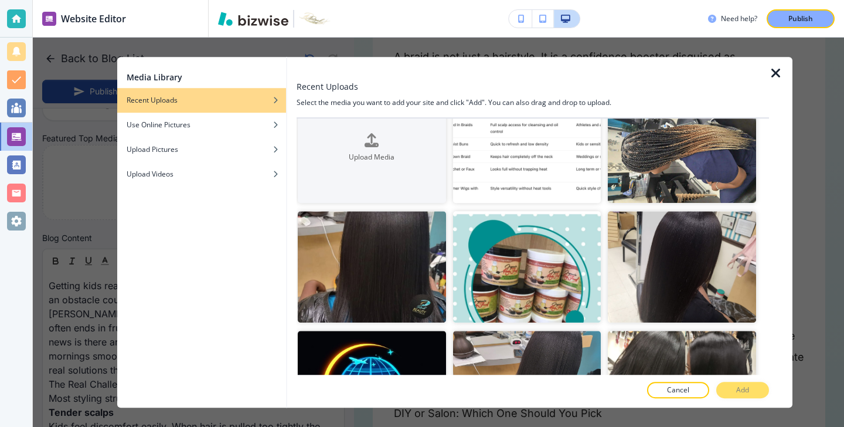
scroll to position [0, 0]
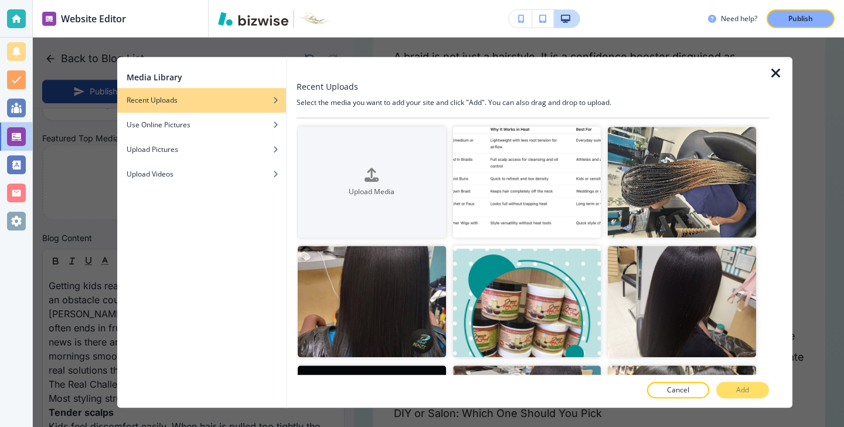
click at [773, 76] on icon "button" at bounding box center [776, 73] width 14 height 14
type input "Oct 14, 2025 03:59 PM"
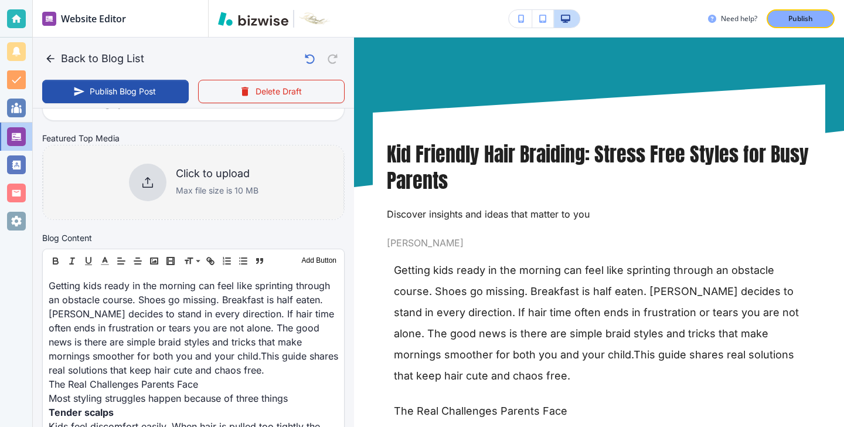
click at [245, 205] on div "Click to upload Max file size is 10 MB" at bounding box center [193, 182] width 301 height 95
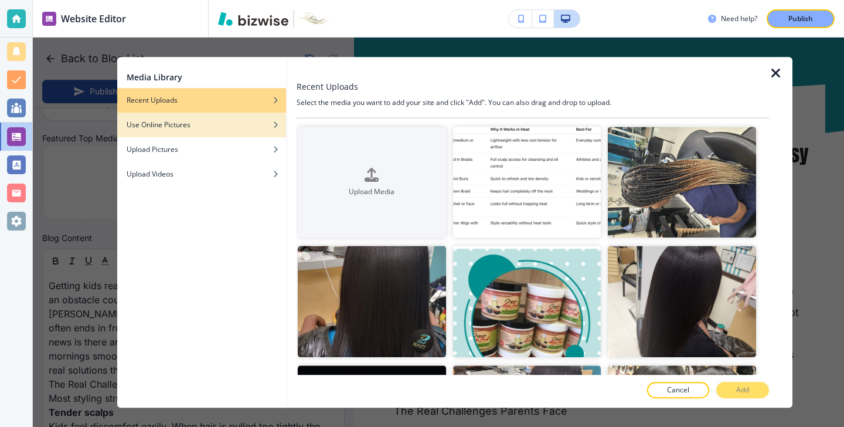
click at [260, 118] on div "button" at bounding box center [201, 116] width 169 height 7
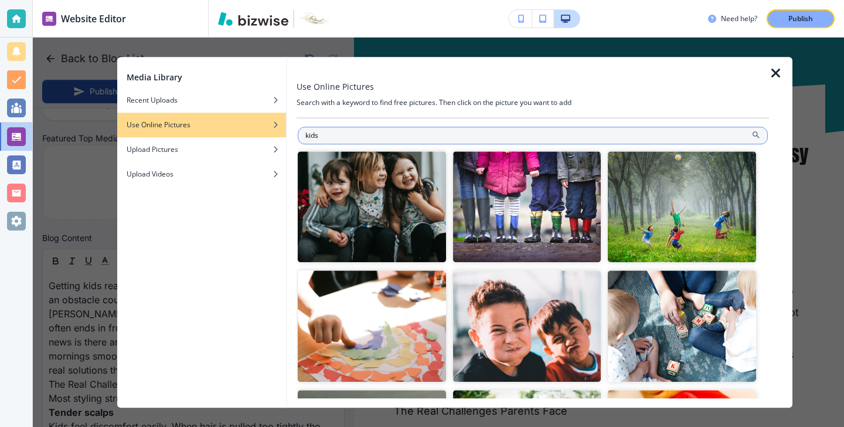
click at [410, 144] on input "kids" at bounding box center [533, 136] width 470 height 18
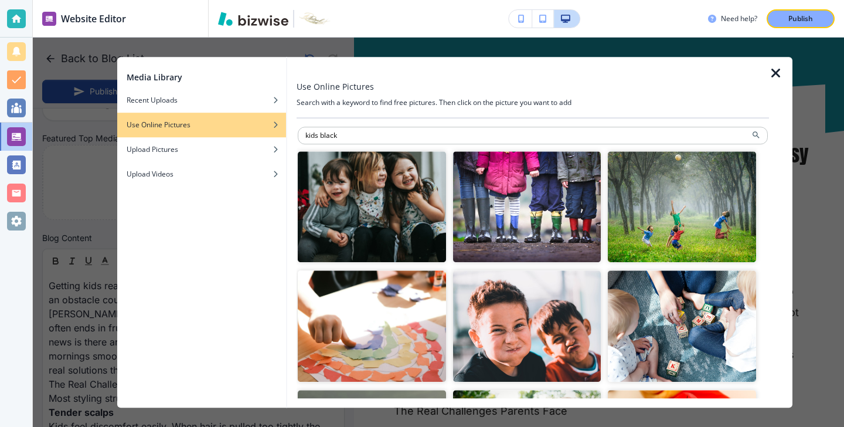
type input "kids black"
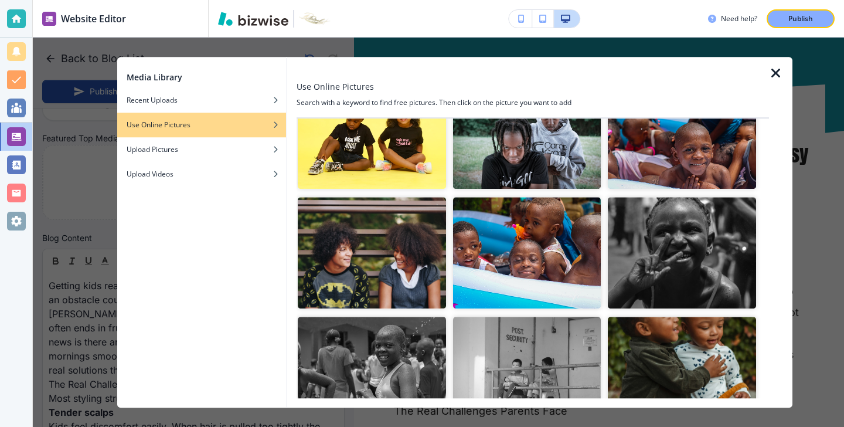
scroll to position [111, 0]
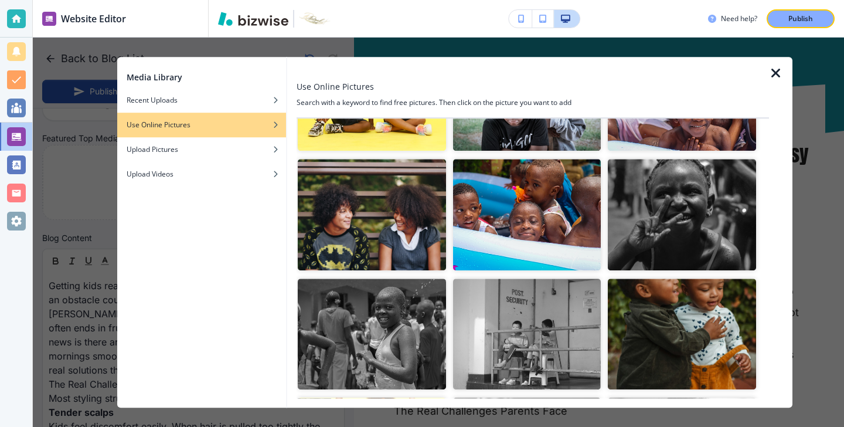
click at [411, 257] on img "button" at bounding box center [372, 214] width 148 height 111
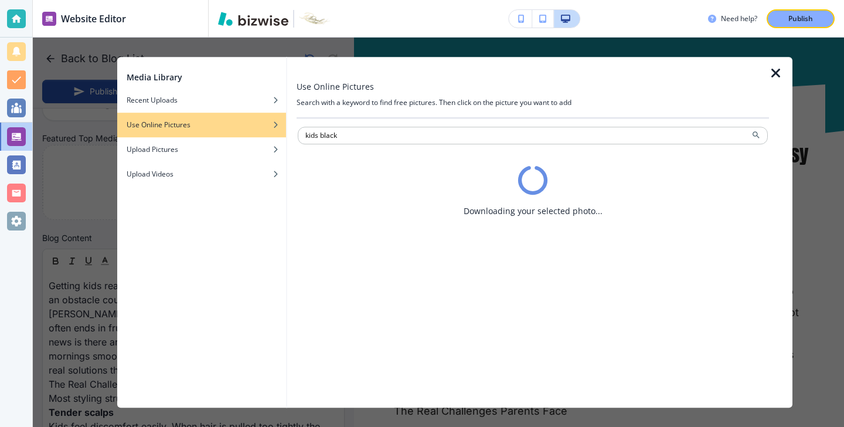
scroll to position [0, 0]
type input "Oct 14, 2025 04:00 PM"
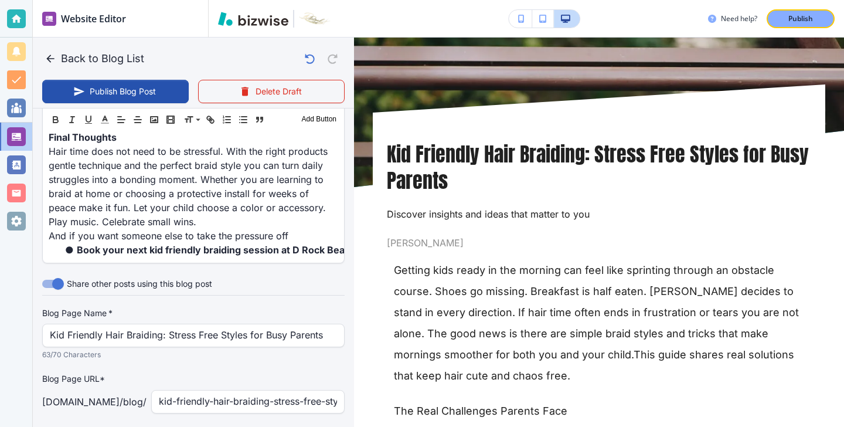
scroll to position [1330, 0]
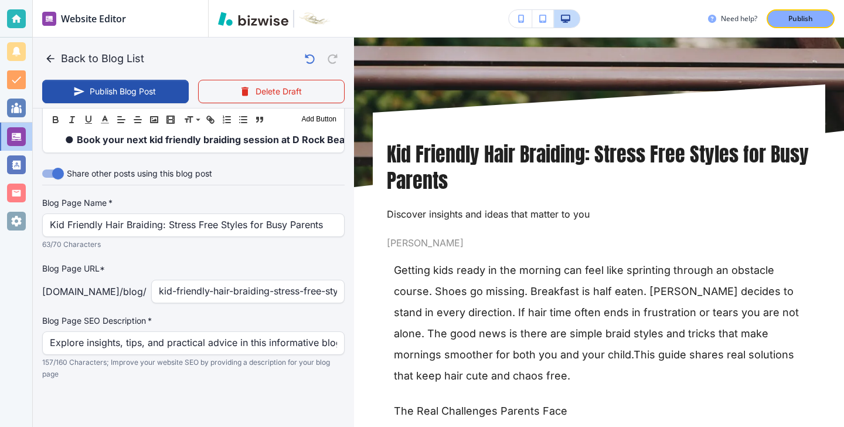
click at [166, 357] on p "157/160 Characters; Improve your website SEO by providing a description for you…" at bounding box center [189, 368] width 294 height 23
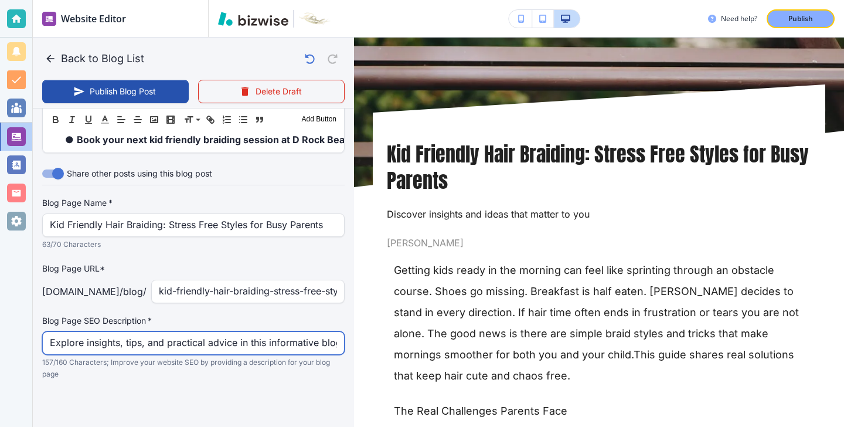
click at [168, 352] on input "Explore insights, tips, and practical advice in this informative blog post. Dis…" at bounding box center [193, 343] width 287 height 22
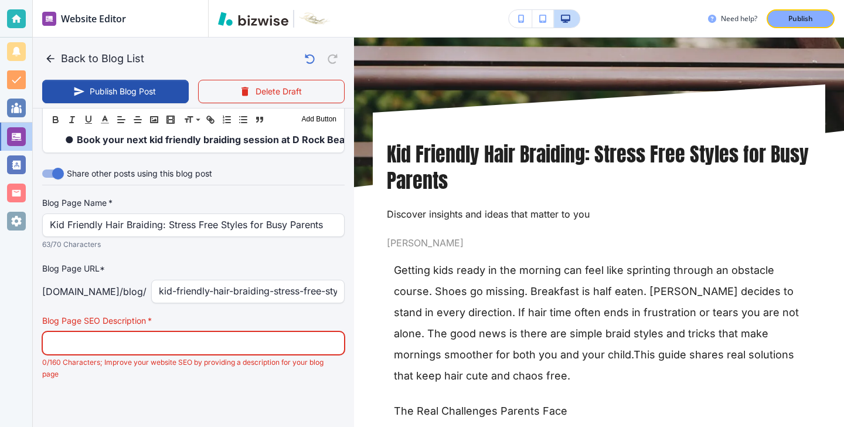
paste input "Kid friendly braiding made easy. Discover fast and gentle hairstyle ideas for t…"
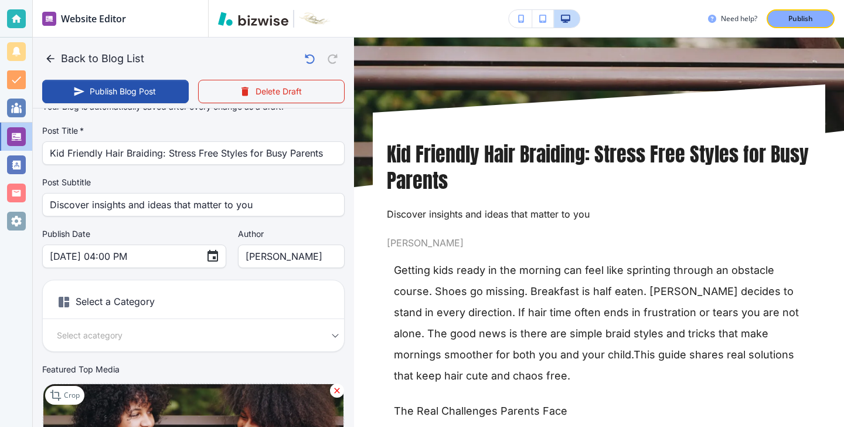
scroll to position [0, 0]
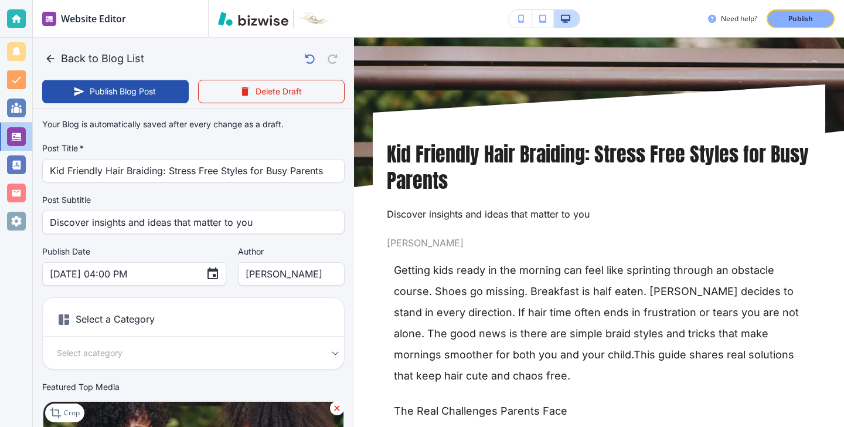
type input "Kid friendly braiding made easy. Discover fast and gentle hairstyle ideas for t…"
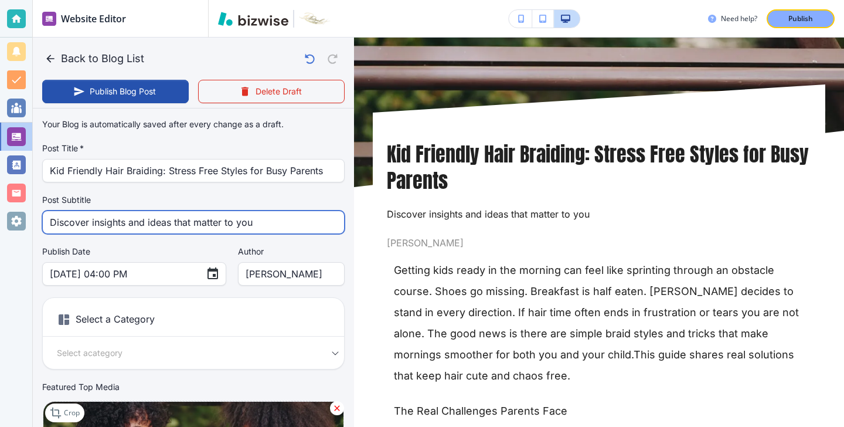
click at [245, 231] on input "Discover insights and ideas that matter to you" at bounding box center [193, 222] width 287 height 22
paste input "Kid friendly braiding made easy. Discover fast and gentle hairstyle ideas for t…"
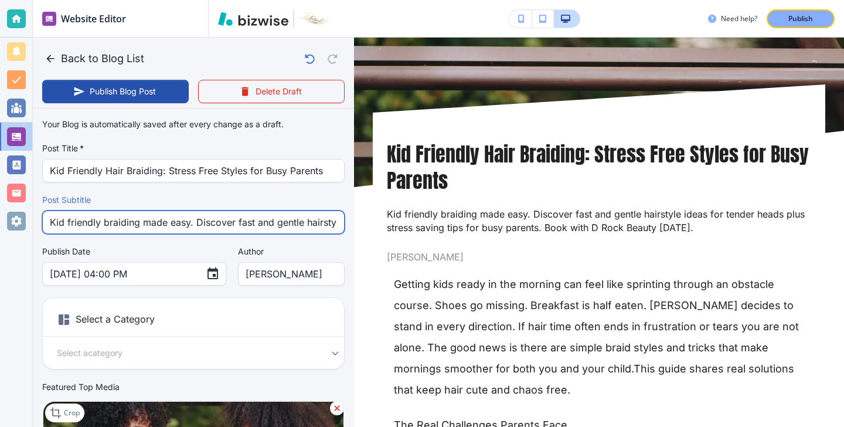
scroll to position [0, 431]
type input "Kid friendly braiding made easy. Discover fast and gentle hairstyle ideas for t…"
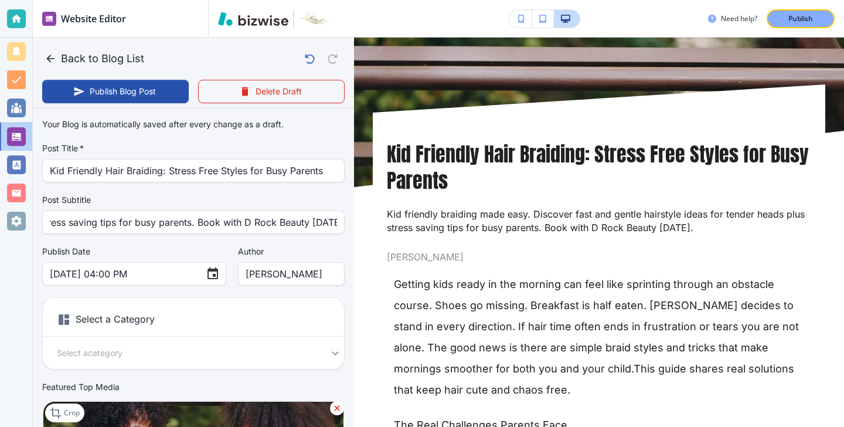
click at [147, 105] on div "Back to Blog List Publish Blog Post Delete Draft" at bounding box center [193, 73] width 321 height 71
click at [147, 100] on button "Publish Blog Post" at bounding box center [115, 91] width 147 height 23
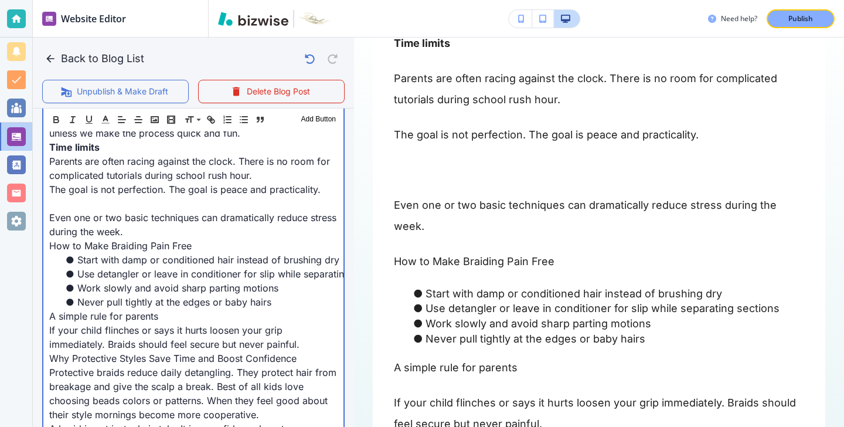
scroll to position [606, 0]
click at [114, 203] on p at bounding box center [193, 203] width 288 height 14
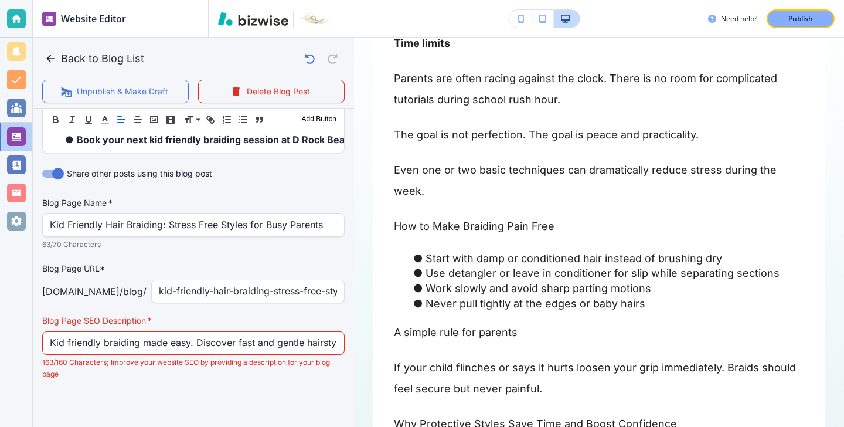
scroll to position [1316, 0]
click at [344, 333] on div "Kid friendly braiding made easy. Discover fast and gentle hairstyle ideas for t…" at bounding box center [193, 342] width 303 height 23
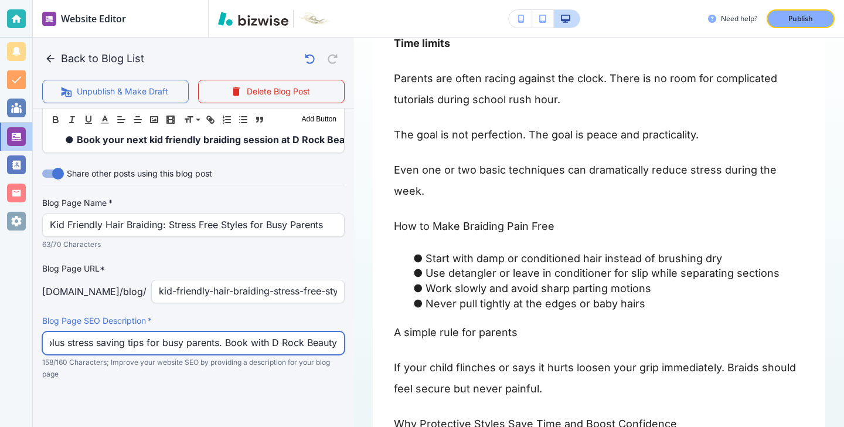
scroll to position [0, 402]
type input "Kid friendly braiding made easy. Discover fast and gentle hairstyle ideas for t…"
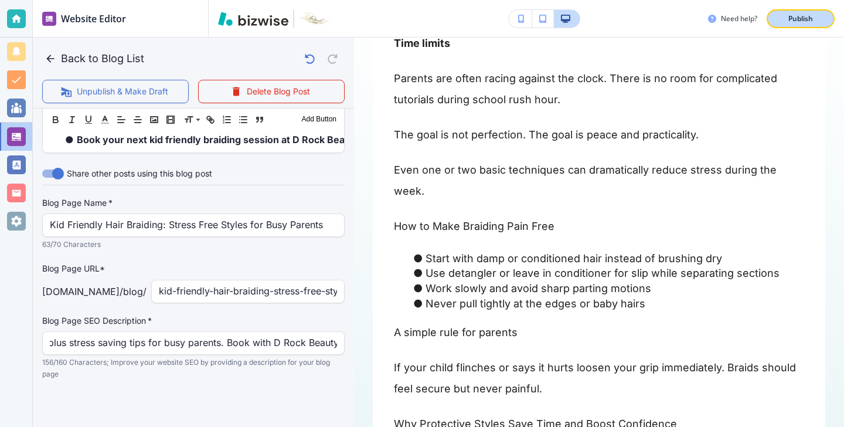
click at [793, 22] on p "Publish" at bounding box center [801, 18] width 25 height 11
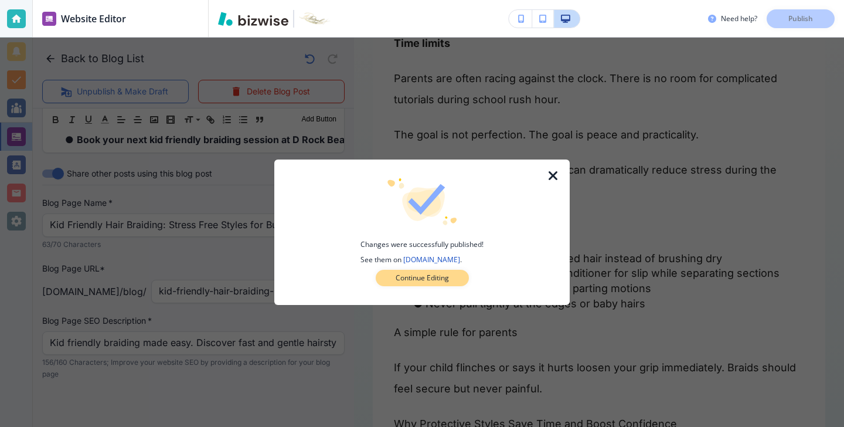
click at [461, 276] on button "Continue Editing" at bounding box center [422, 278] width 93 height 16
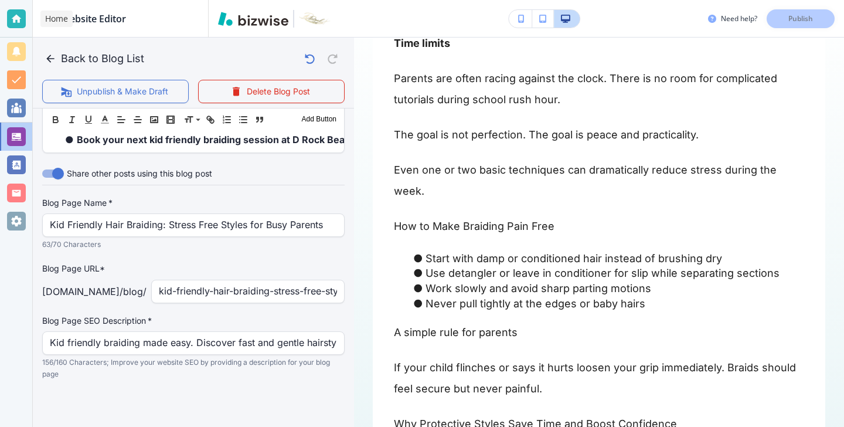
click at [15, 22] on div at bounding box center [16, 18] width 19 height 19
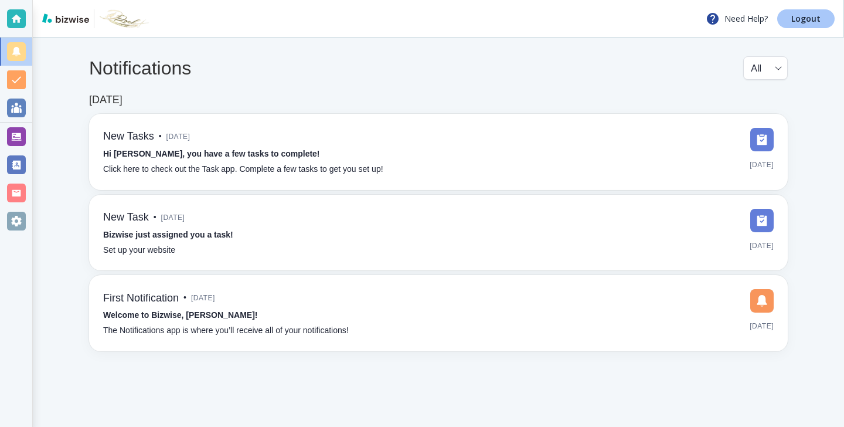
click at [826, 25] on link "Logout" at bounding box center [806, 18] width 57 height 19
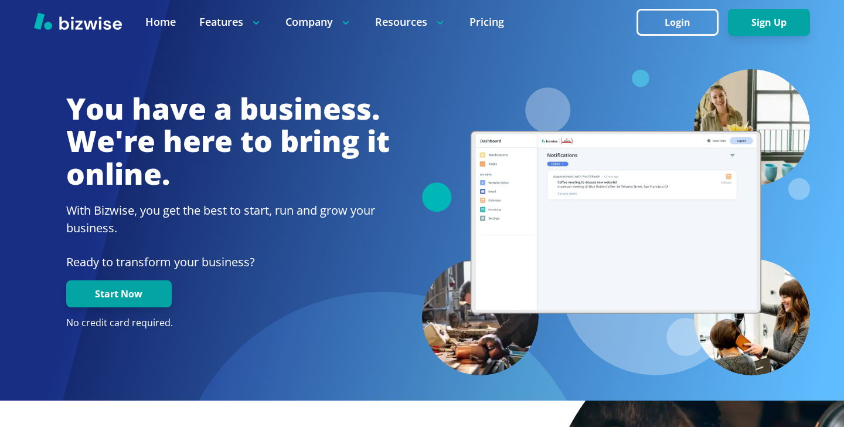
click at [622, 28] on div at bounding box center [422, 22] width 844 height 44
click at [648, 28] on button "Login" at bounding box center [678, 22] width 82 height 27
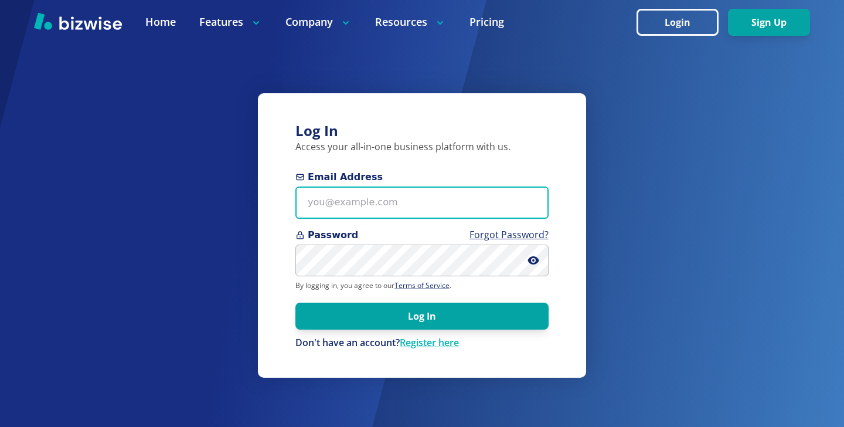
click at [416, 192] on input "Email Address" at bounding box center [422, 202] width 253 height 32
paste input "randall@alertinspector.com"
type input "randall@alertinspector.com"
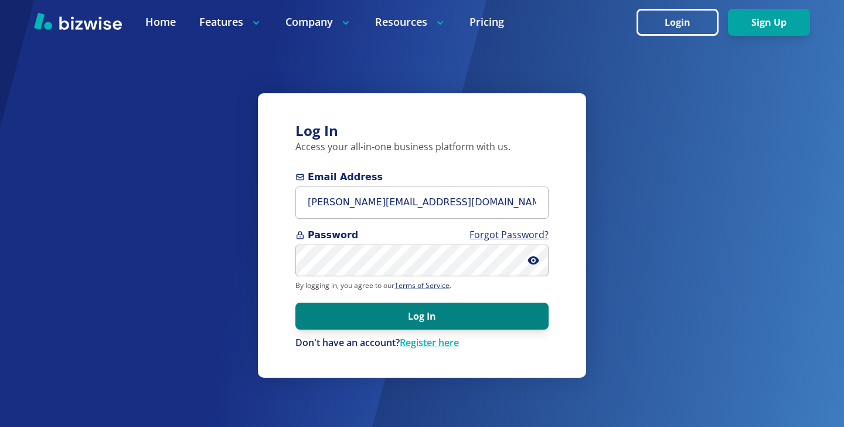
click at [415, 319] on button "Log In" at bounding box center [422, 316] width 253 height 27
